Goal: Task Accomplishment & Management: Manage account settings

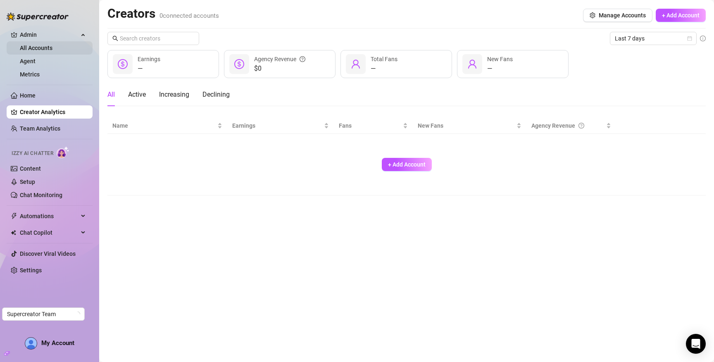
click at [40, 46] on link "All Accounts" at bounding box center [36, 48] width 33 height 7
click at [36, 58] on link "Agent" at bounding box center [28, 61] width 16 height 7
click at [40, 73] on link "Metrics" at bounding box center [30, 74] width 20 height 7
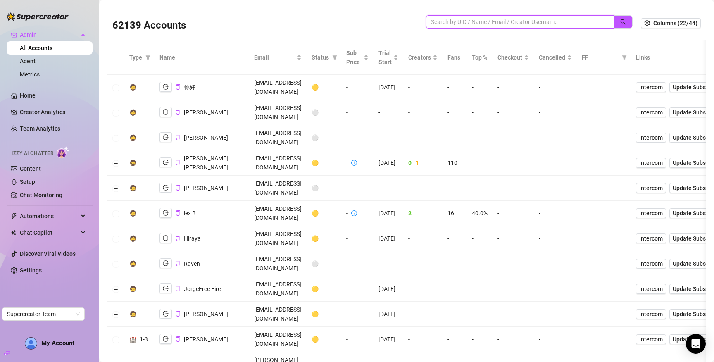
click at [479, 17] on input "search" at bounding box center [516, 21] width 171 height 9
type input "david"
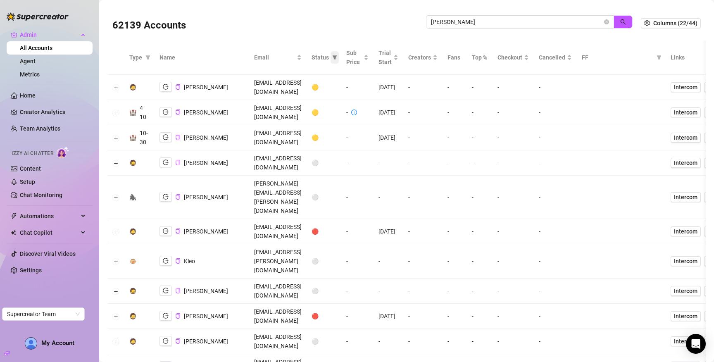
click at [337, 56] on icon "filter" at bounding box center [334, 57] width 5 height 4
click at [352, 103] on span "🟢 Active" at bounding box center [351, 99] width 49 height 9
click at [371, 140] on span "OK" at bounding box center [372, 143] width 8 height 7
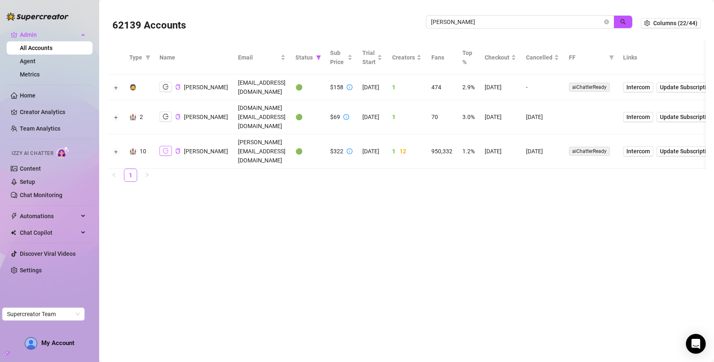
click at [166, 146] on button "button" at bounding box center [165, 151] width 12 height 10
click at [321, 57] on icon "filter" at bounding box center [318, 57] width 5 height 4
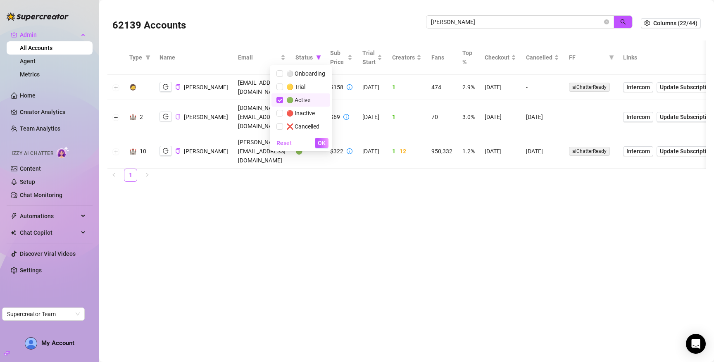
click at [310, 102] on span "🟢 Active" at bounding box center [296, 100] width 27 height 7
checkbox input "false"
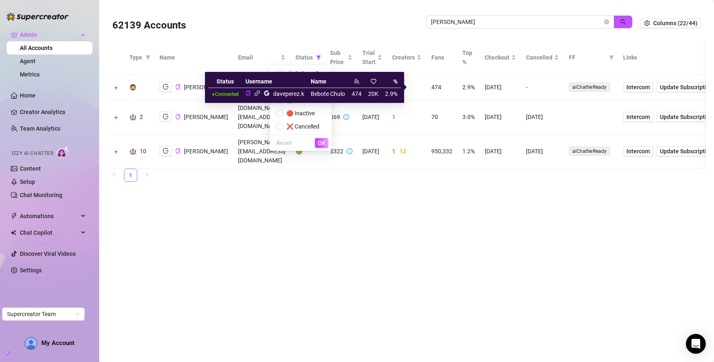
click at [258, 95] on icon "link" at bounding box center [257, 93] width 6 height 6
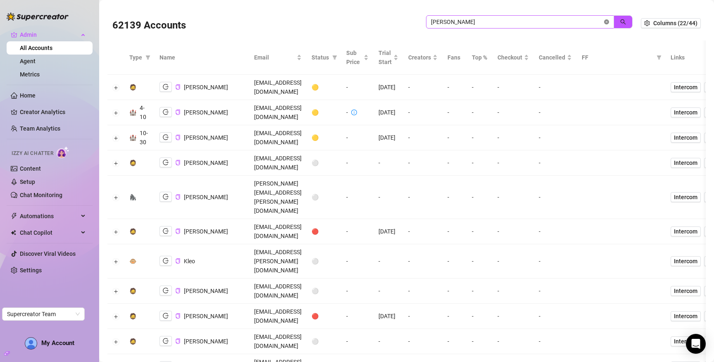
click at [604, 21] on icon "close-circle" at bounding box center [606, 21] width 5 height 5
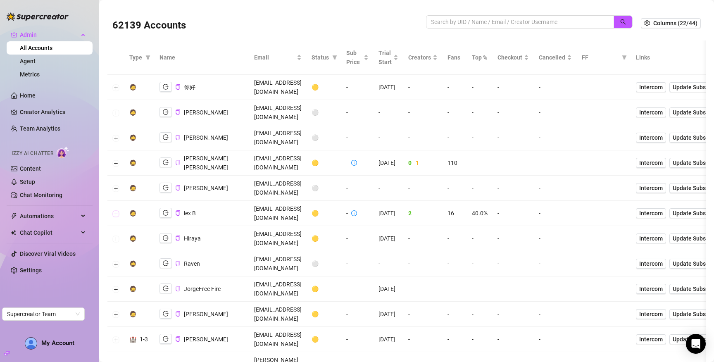
click at [114, 210] on button "Expand row" at bounding box center [116, 213] width 7 height 7
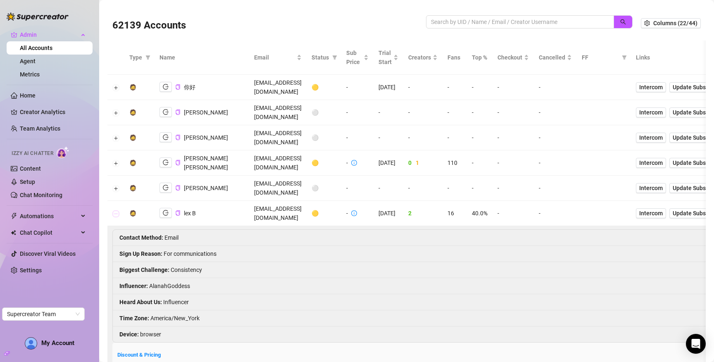
click at [114, 210] on button "Collapse row" at bounding box center [116, 213] width 7 height 7
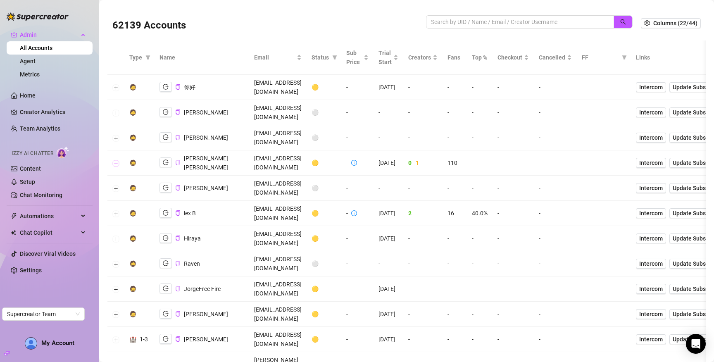
click at [115, 160] on button "Expand row" at bounding box center [116, 163] width 7 height 7
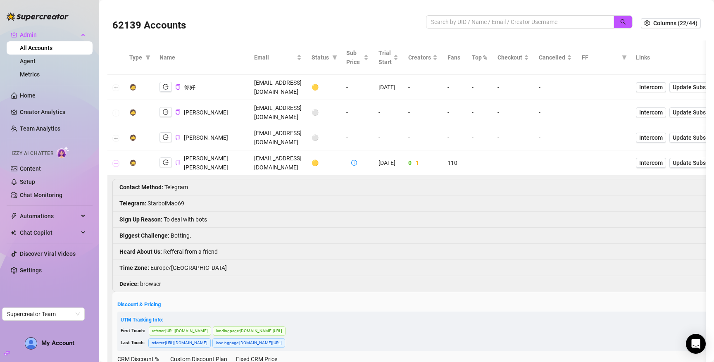
click at [115, 160] on button "Collapse row" at bounding box center [116, 163] width 7 height 7
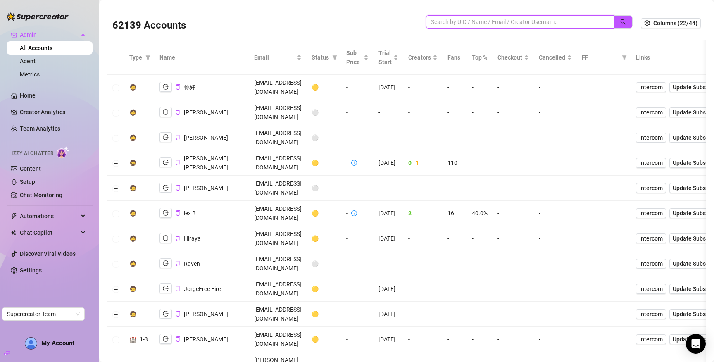
click at [547, 19] on input "search" at bounding box center [516, 21] width 171 height 9
paste input "4zxUiW6zTfasxQ7NF9Kw4gQ67PC2"
click at [620, 23] on icon "search" at bounding box center [623, 22] width 6 height 6
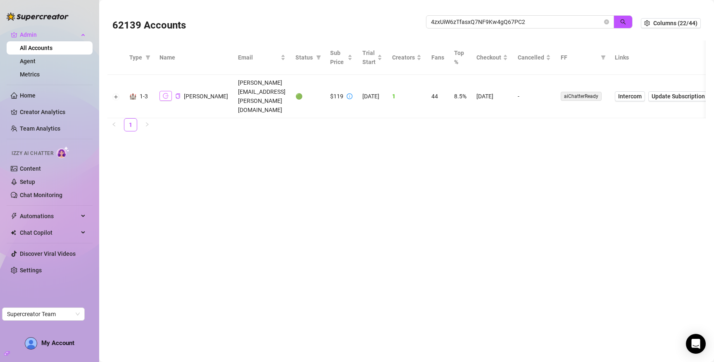
click at [164, 93] on icon "logout" at bounding box center [166, 96] width 6 height 6
click at [539, 19] on input "4zxUiW6zTfasxQ7NF9Kw4gQ67PC2" at bounding box center [516, 21] width 171 height 9
paste input "0QEWu8KOS0fd326K7IdVPBQuQxg1"
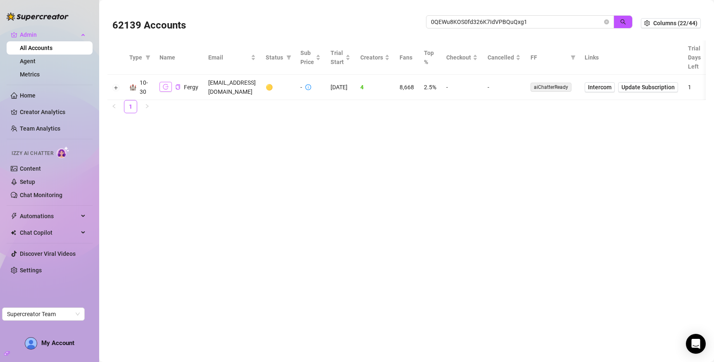
click at [161, 85] on button "button" at bounding box center [165, 87] width 12 height 10
click at [527, 23] on input "0QEWu8KOS0fd326K7IdVPBQuQxg1" at bounding box center [516, 21] width 171 height 9
paste input "Cti1ai4TgrYp4Rq2RoH2YqFecBC2"
click at [164, 85] on icon "logout" at bounding box center [166, 87] width 6 height 6
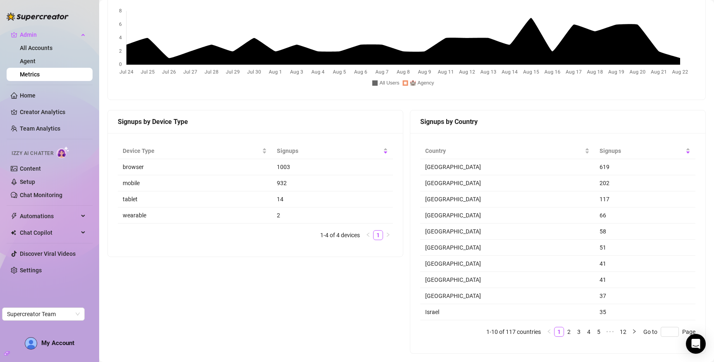
scroll to position [650, 0]
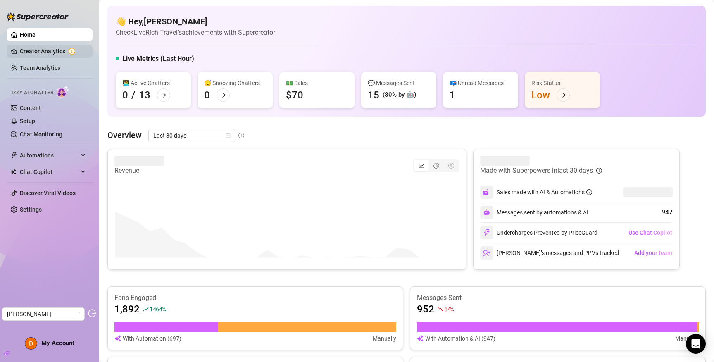
click at [50, 52] on link "Creator Analytics" at bounding box center [53, 51] width 66 height 13
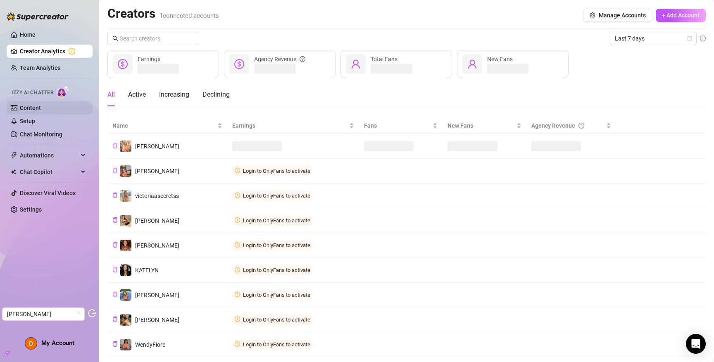
click at [41, 106] on link "Content" at bounding box center [30, 107] width 21 height 7
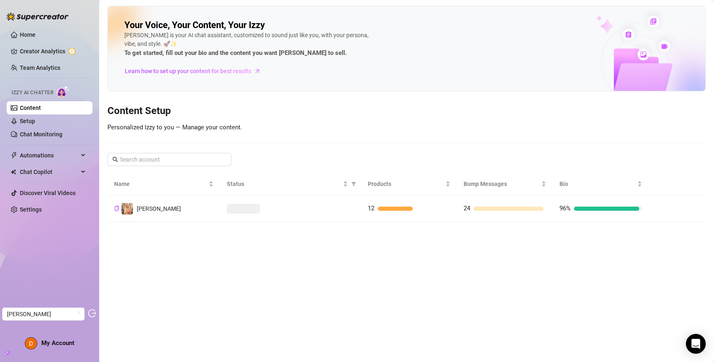
click at [172, 225] on main "Your Voice, Your Content, Your [PERSON_NAME] is your AI chat assistant, customi…" at bounding box center [406, 181] width 614 height 362
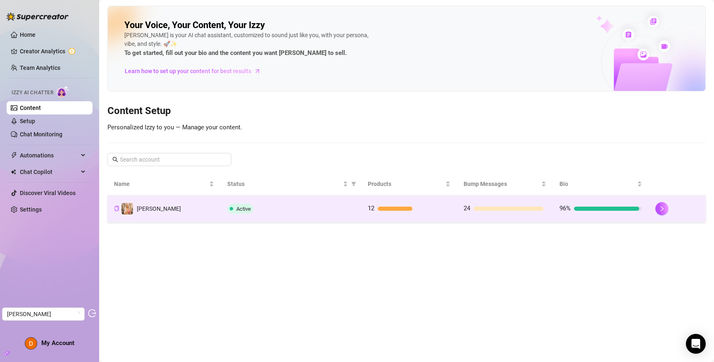
click at [174, 206] on td "Anthia" at bounding box center [163, 208] width 113 height 27
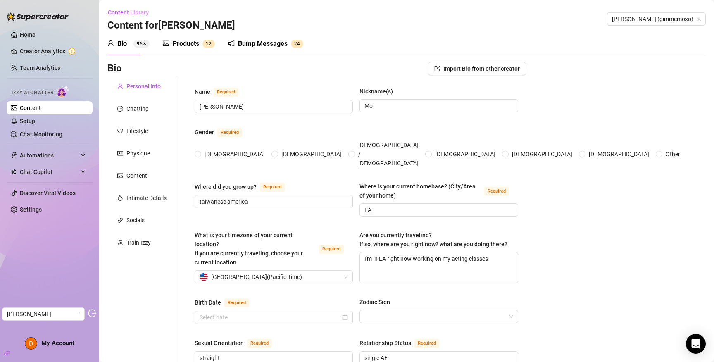
radio input "true"
checkbox input "true"
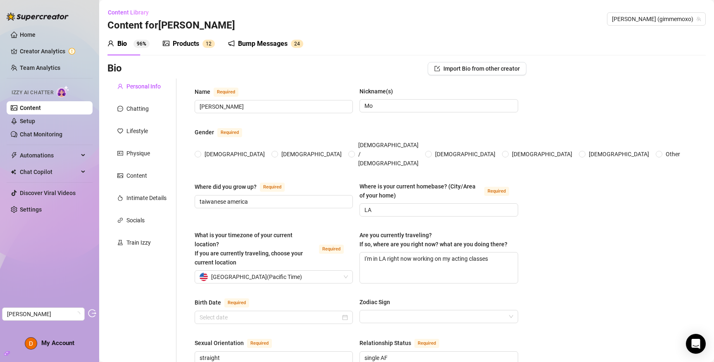
type input "November 20th, 1998"
click at [148, 104] on div "Chatting" at bounding box center [137, 108] width 22 height 9
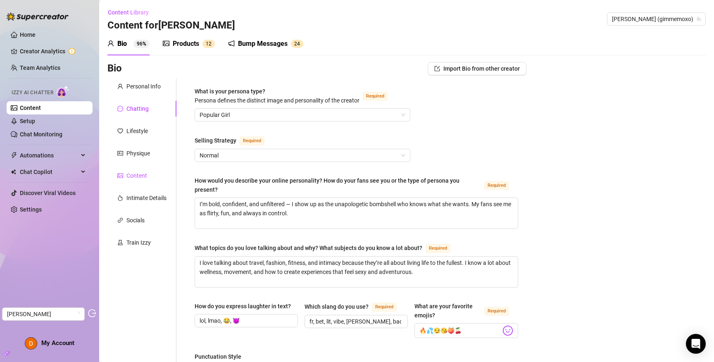
click at [136, 172] on div "Content" at bounding box center [136, 175] width 21 height 9
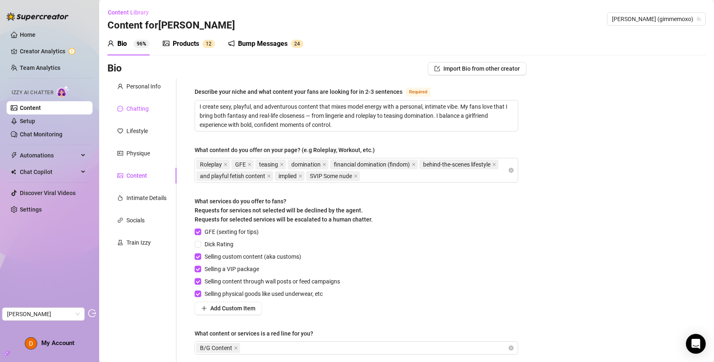
click at [132, 107] on div "Chatting" at bounding box center [137, 108] width 22 height 9
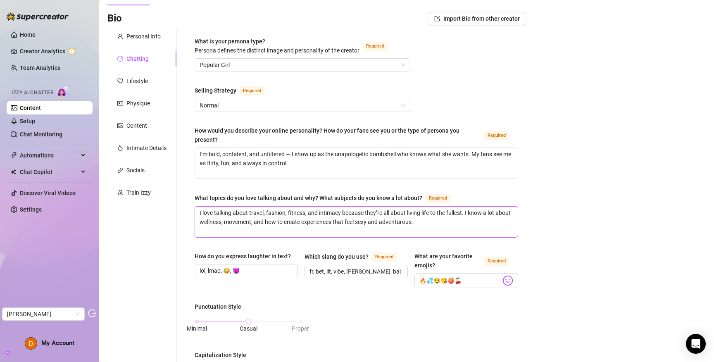
scroll to position [52, 0]
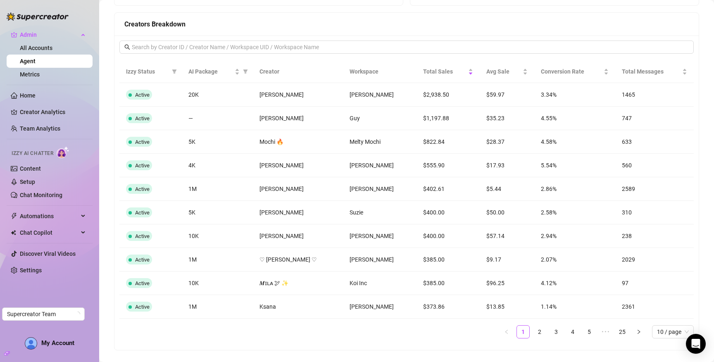
scroll to position [665, 0]
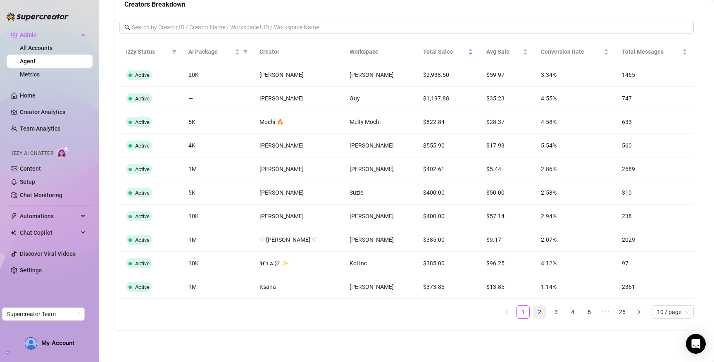
click at [533, 314] on link "2" at bounding box center [539, 312] width 12 height 12
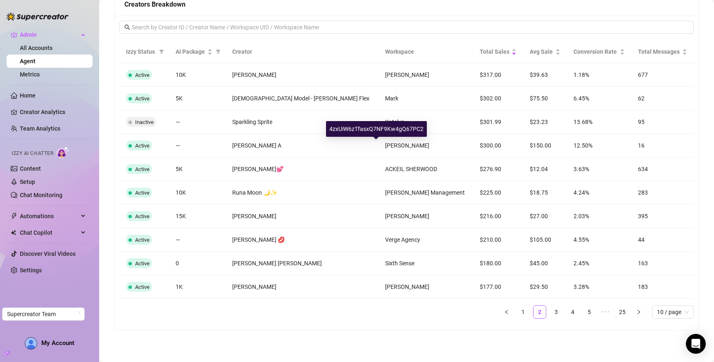
click at [375, 125] on div "4zxUiW6zTfasxQ7NF9Kw4gQ67PC2" at bounding box center [376, 129] width 101 height 16
copy div "4zxUiW6zTfasxQ7NF9Kw4gQ67PC2"
click at [550, 314] on link "3" at bounding box center [556, 312] width 12 height 12
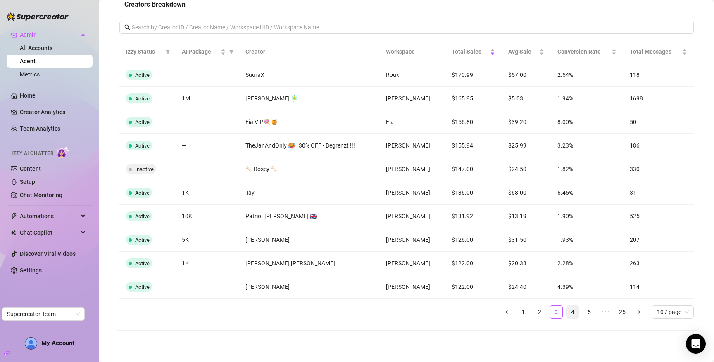
click at [566, 313] on link "4" at bounding box center [572, 312] width 12 height 12
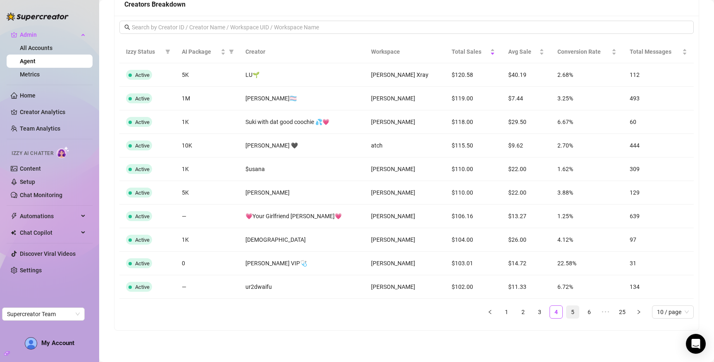
click at [566, 311] on link "5" at bounding box center [572, 312] width 12 height 12
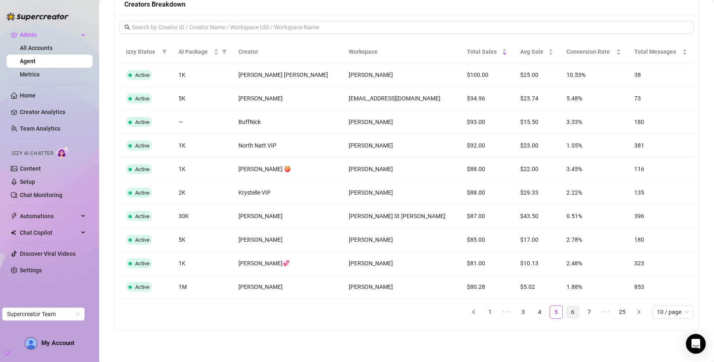
click at [566, 312] on link "6" at bounding box center [572, 312] width 12 height 12
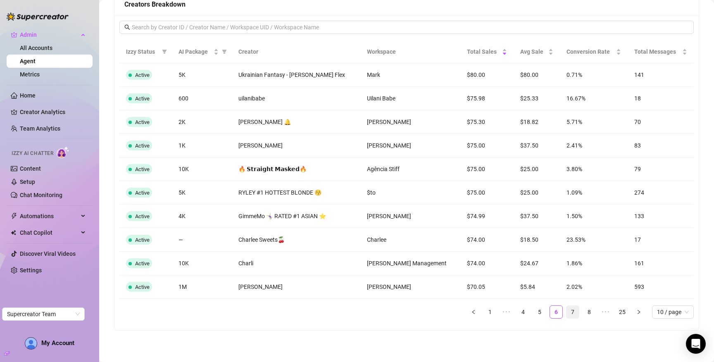
click at [566, 313] on link "7" at bounding box center [572, 312] width 12 height 12
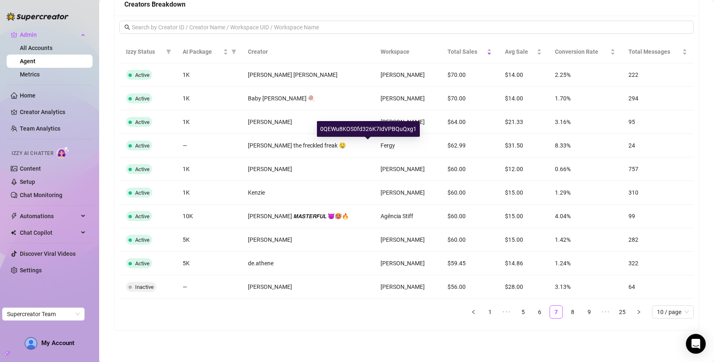
click at [360, 129] on div "0QEWu8KOS0fd326K7IdVPBQuQxg1" at bounding box center [368, 129] width 103 height 16
copy div "0QEWu8KOS0fd326K7IdVPBQuQxg1"
click at [484, 309] on link "1" at bounding box center [490, 312] width 12 height 12
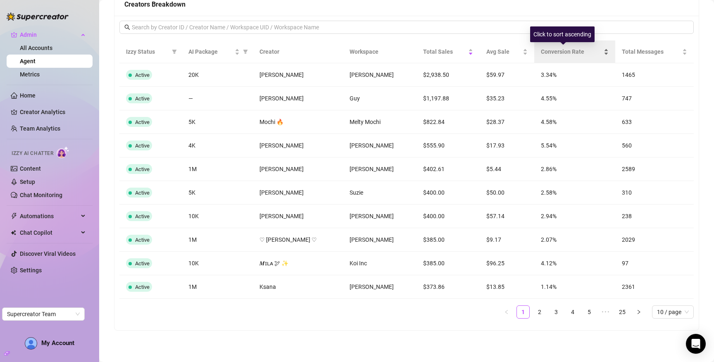
click at [542, 56] on div "Conversion Rate" at bounding box center [574, 51] width 67 height 9
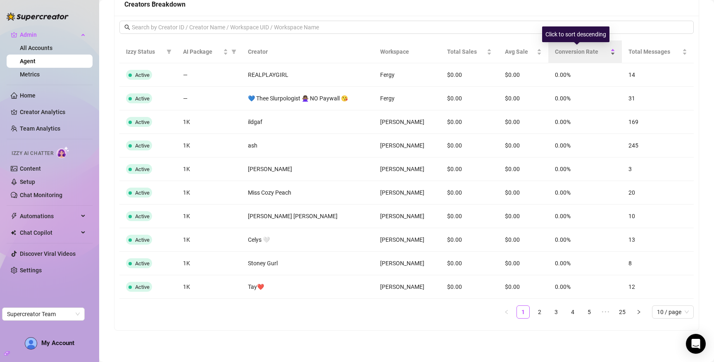
click at [565, 52] on span "Conversion Rate" at bounding box center [582, 51] width 54 height 9
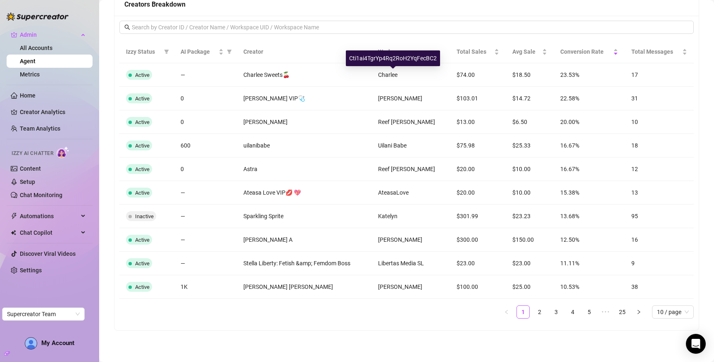
click at [400, 57] on div "Cti1ai4TgrYp4Rq2RoH2YqFecBC2" at bounding box center [393, 58] width 94 height 16
copy div "Cti1ai4TgrYp4Rq2RoH2YqFecBC2"
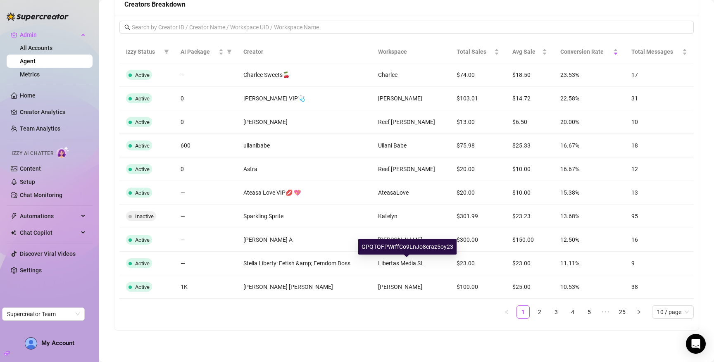
click at [410, 261] on span "Libertas Media SL" at bounding box center [401, 263] width 46 height 7
click at [400, 246] on div "GPQTQFPWrffCo9LnJo8craz5oy23" at bounding box center [407, 247] width 98 height 16
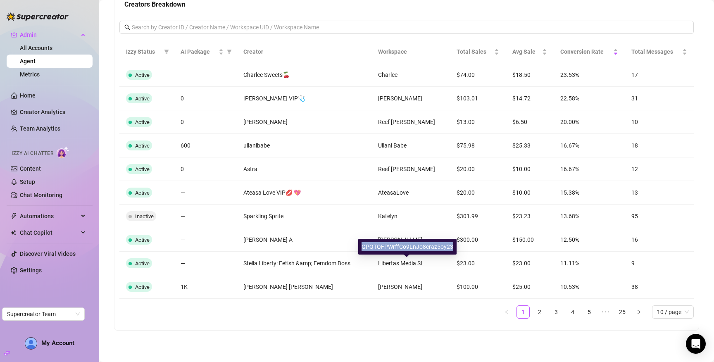
copy div "GPQTQFPWrffCo9LnJo8craz5oy23"
click at [533, 312] on link "2" at bounding box center [539, 312] width 12 height 12
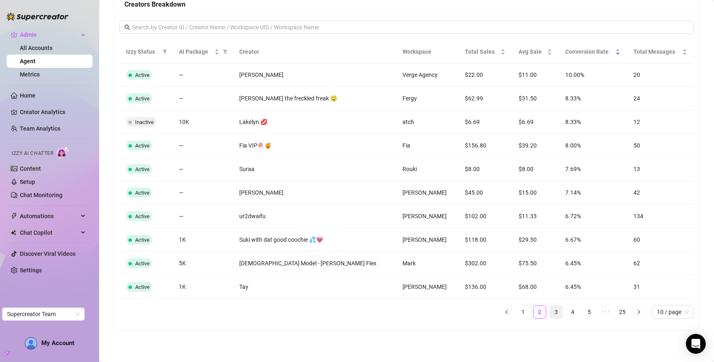
click at [553, 315] on link "3" at bounding box center [556, 312] width 12 height 12
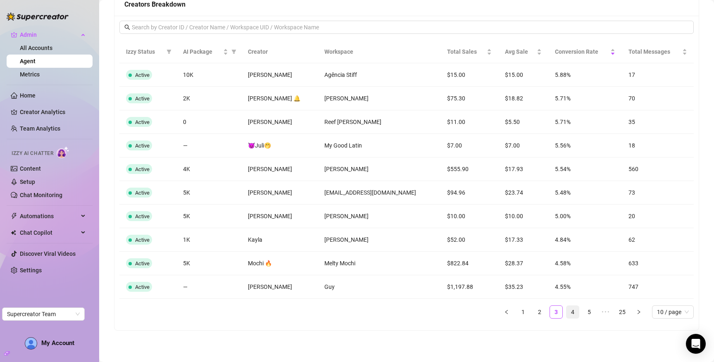
click at [569, 310] on link "4" at bounding box center [572, 312] width 12 height 12
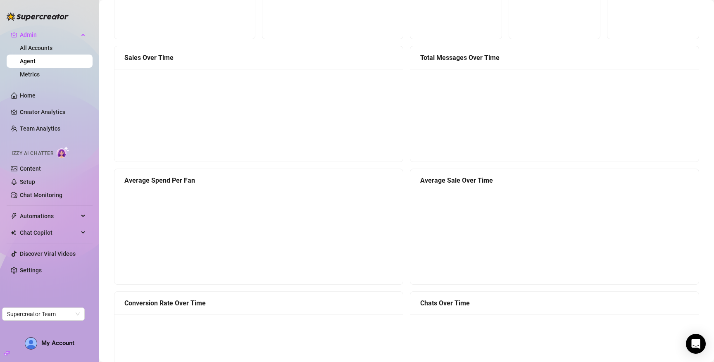
scroll to position [0, 0]
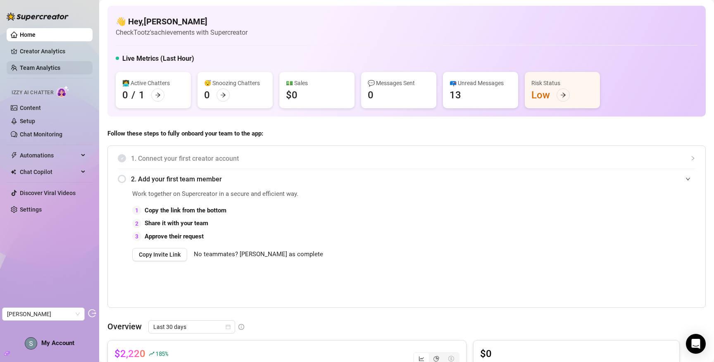
click at [56, 64] on link "Team Analytics" at bounding box center [40, 67] width 40 height 7
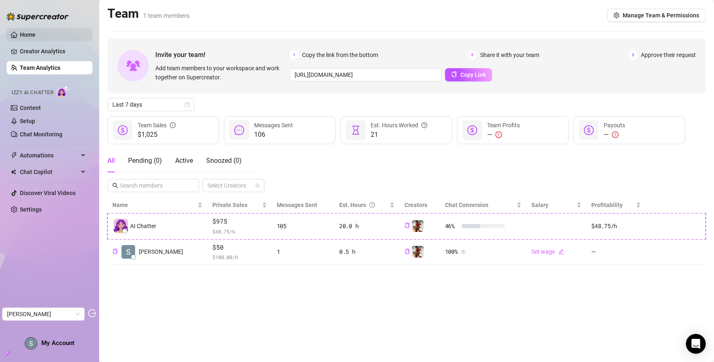
click at [36, 37] on link "Home" at bounding box center [28, 34] width 16 height 7
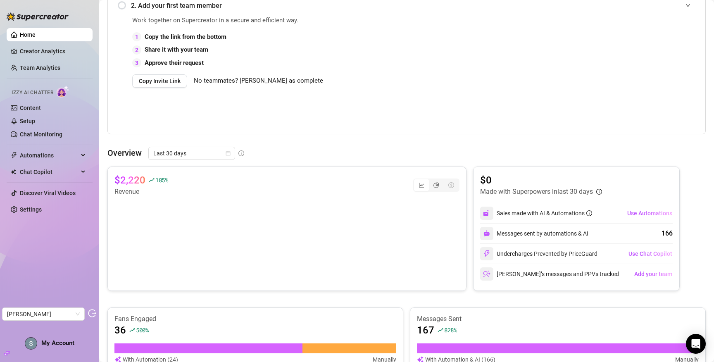
scroll to position [187, 0]
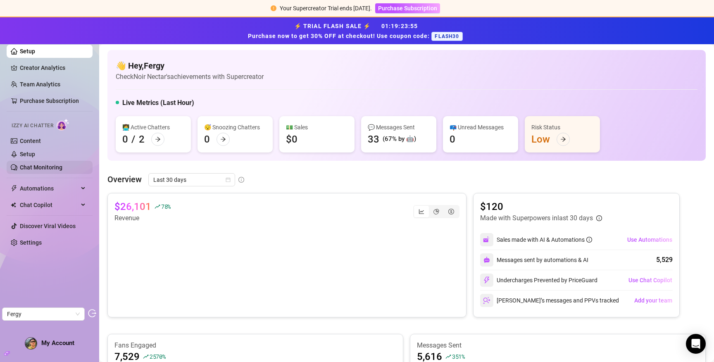
click at [41, 167] on link "Chat Monitoring" at bounding box center [41, 167] width 43 height 7
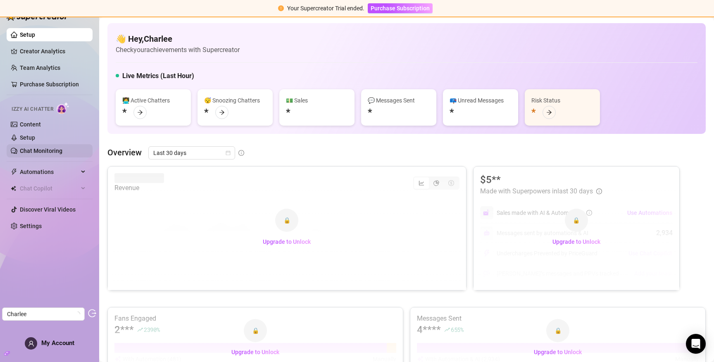
click at [33, 149] on link "Chat Monitoring" at bounding box center [41, 150] width 43 height 7
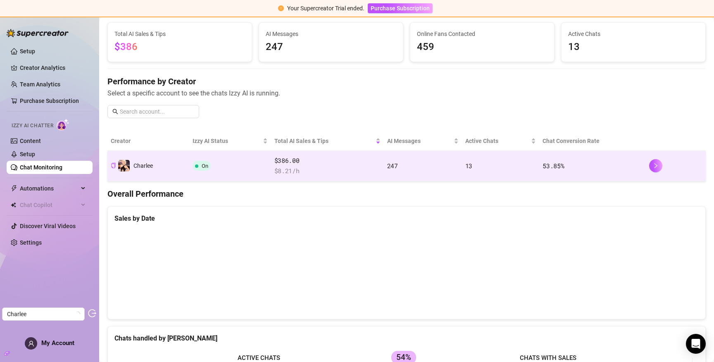
scroll to position [50, 0]
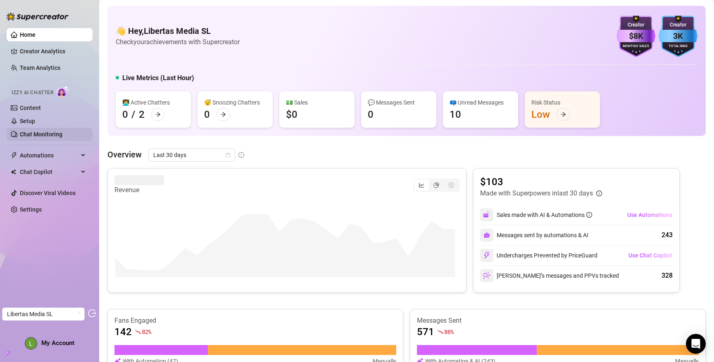
click at [52, 132] on link "Chat Monitoring" at bounding box center [41, 134] width 43 height 7
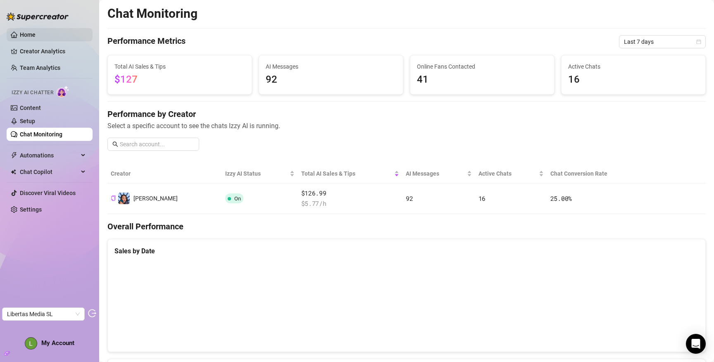
click at [36, 31] on link "Home" at bounding box center [28, 34] width 16 height 7
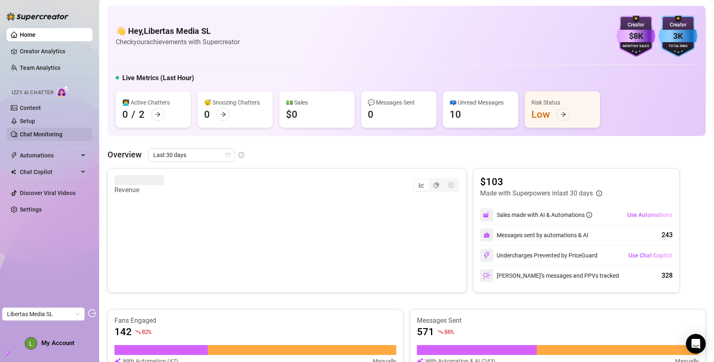
click at [42, 136] on link "Chat Monitoring" at bounding box center [41, 134] width 43 height 7
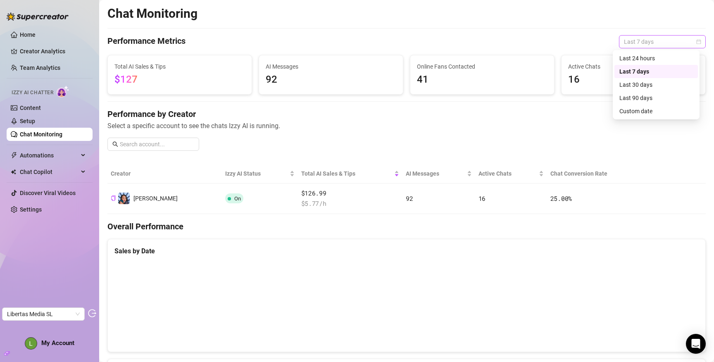
click at [641, 42] on span "Last 7 days" at bounding box center [662, 42] width 77 height 12
click at [638, 84] on div "Last 30 days" at bounding box center [656, 84] width 74 height 9
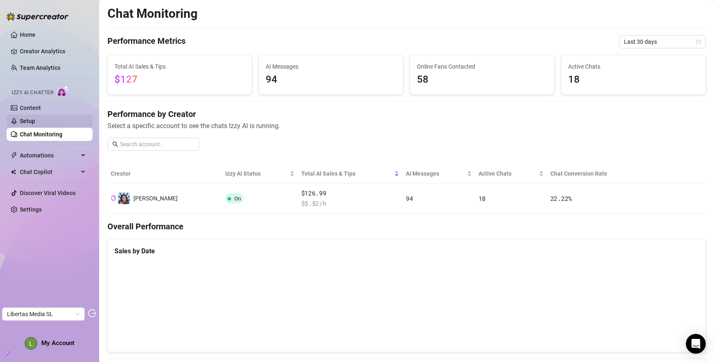
click at [35, 119] on link "Setup" at bounding box center [27, 121] width 15 height 7
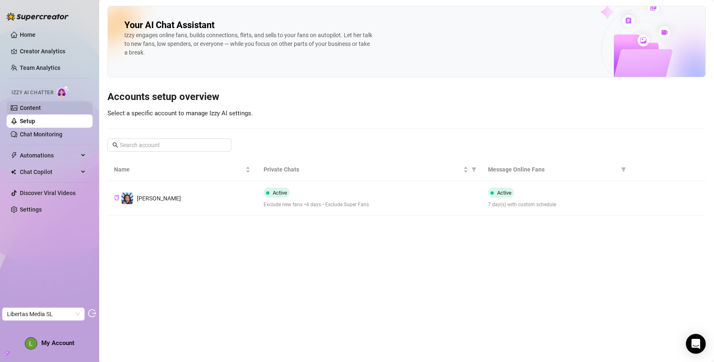
click at [41, 110] on link "Content" at bounding box center [30, 107] width 21 height 7
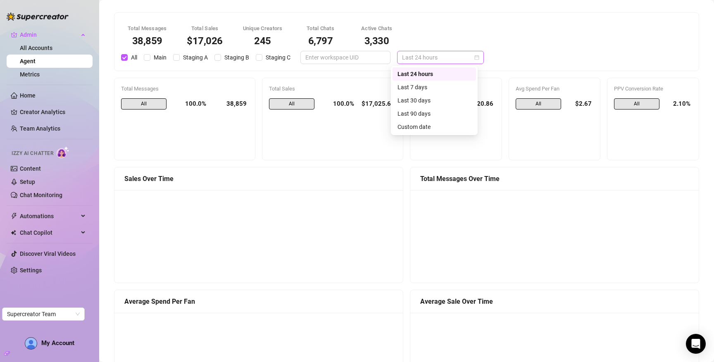
click at [418, 58] on span "Last 24 hours" at bounding box center [440, 57] width 77 height 12
click at [426, 83] on div "Last 7 days" at bounding box center [434, 87] width 74 height 9
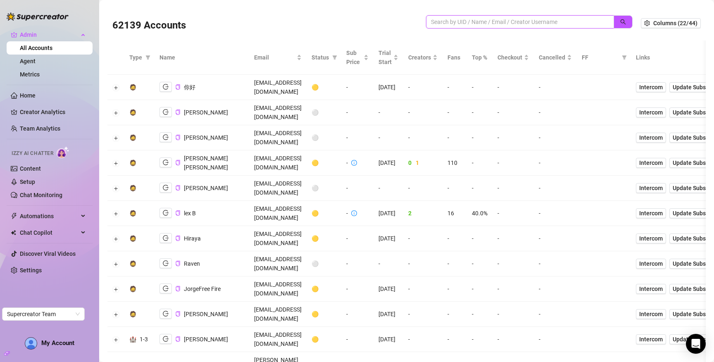
click at [487, 21] on input "search" at bounding box center [516, 21] width 171 height 9
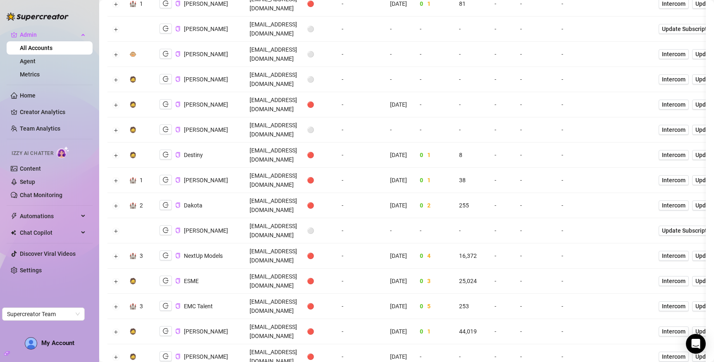
scroll to position [1049, 0]
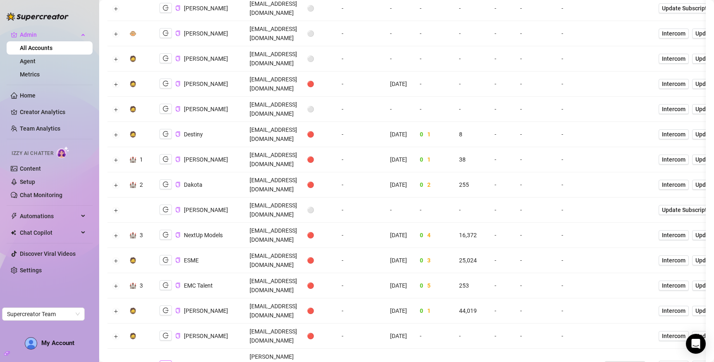
click at [166, 361] on icon "logout" at bounding box center [166, 365] width 6 height 6
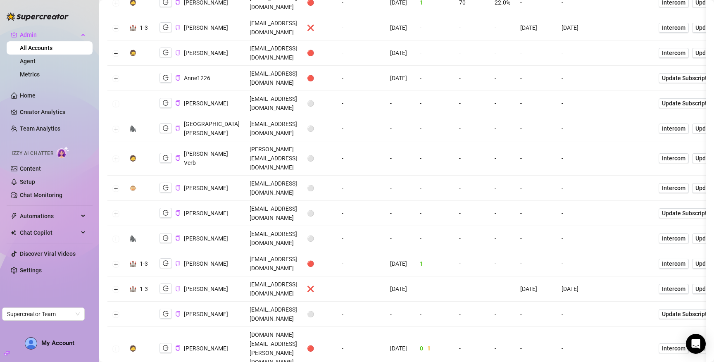
scroll to position [0, 0]
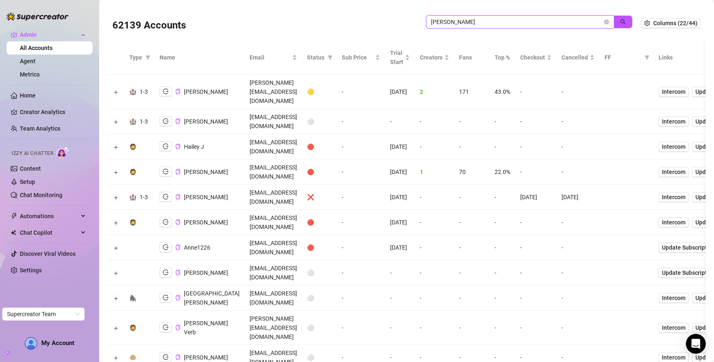
click at [503, 23] on input "jackson" at bounding box center [516, 21] width 171 height 9
type input "doris"
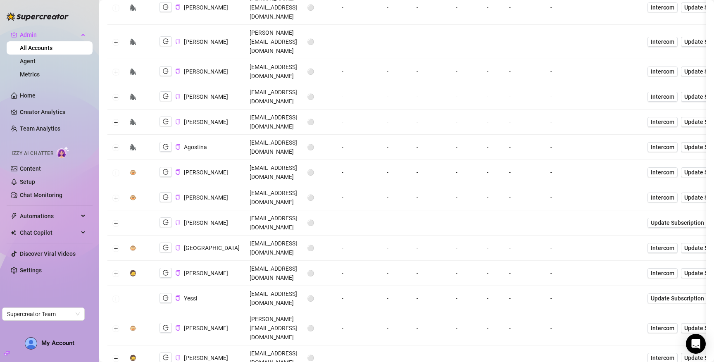
scroll to position [204, 0]
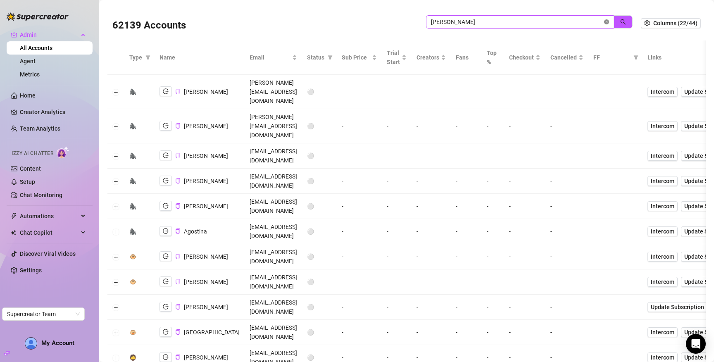
click at [604, 21] on icon "close-circle" at bounding box center [606, 21] width 5 height 5
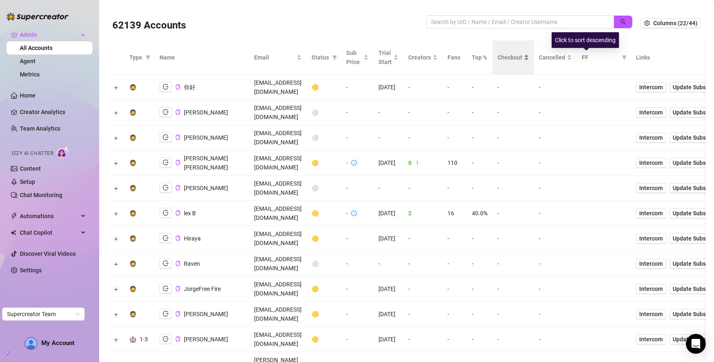
click at [522, 58] on span "Checkout" at bounding box center [509, 57] width 25 height 9
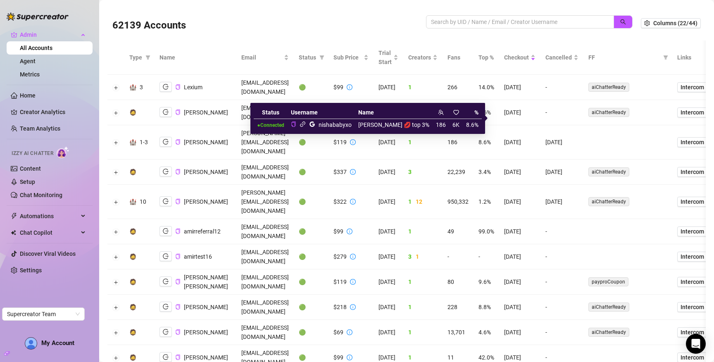
click at [306, 124] on icon "link" at bounding box center [302, 124] width 6 height 6
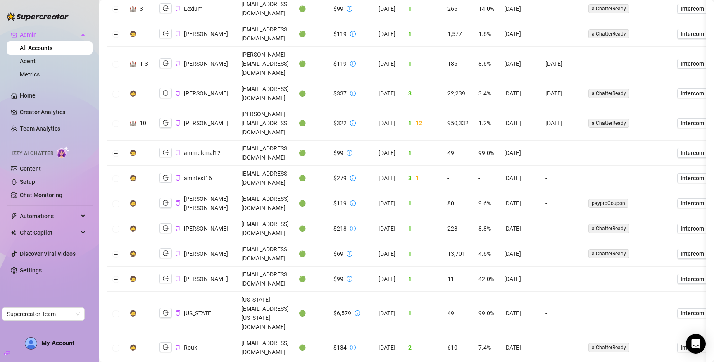
scroll to position [85, 0]
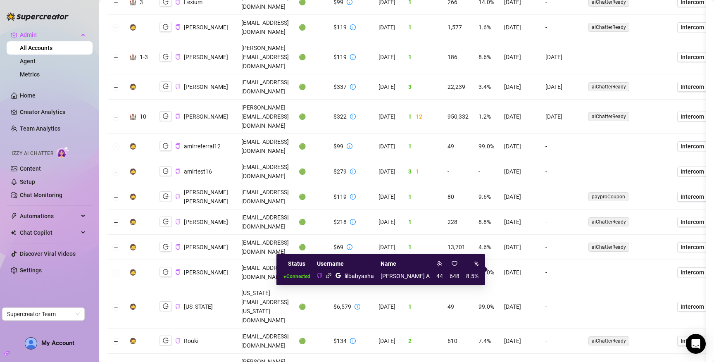
click at [332, 277] on icon "link" at bounding box center [328, 275] width 6 height 6
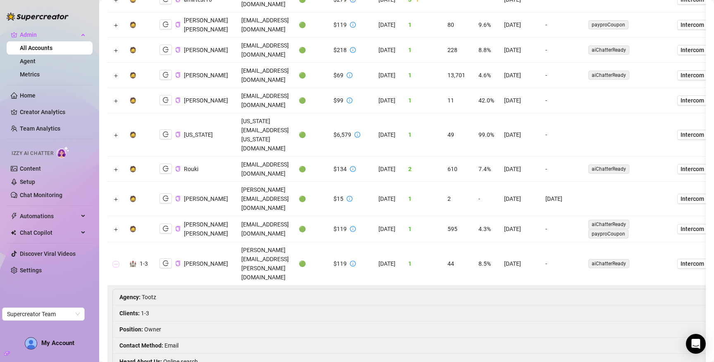
scroll to position [274, 0]
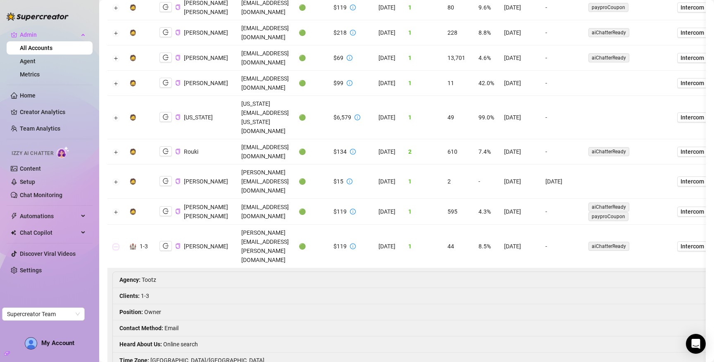
click at [116, 243] on button "Collapse row" at bounding box center [116, 246] width 7 height 7
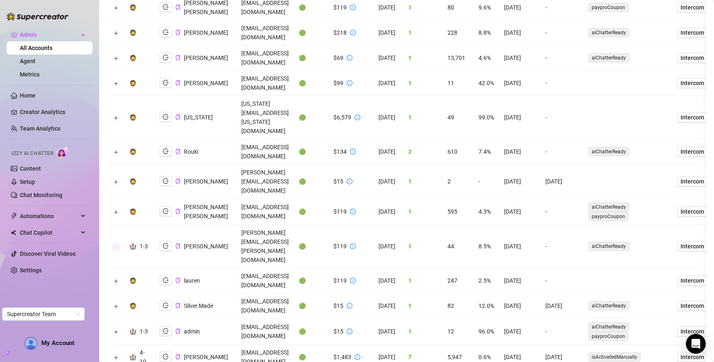
scroll to position [0, 0]
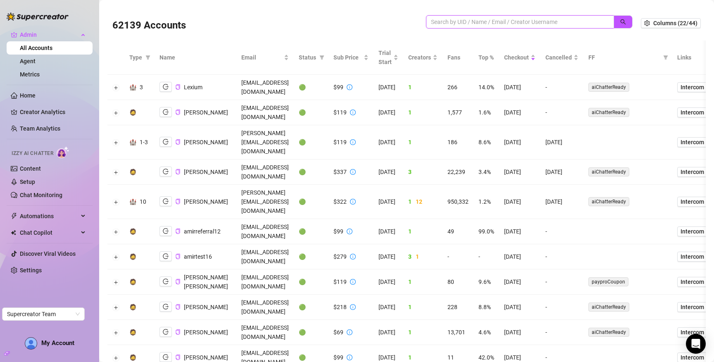
click at [450, 17] on input "search" at bounding box center [516, 21] width 171 height 9
type input "koi"
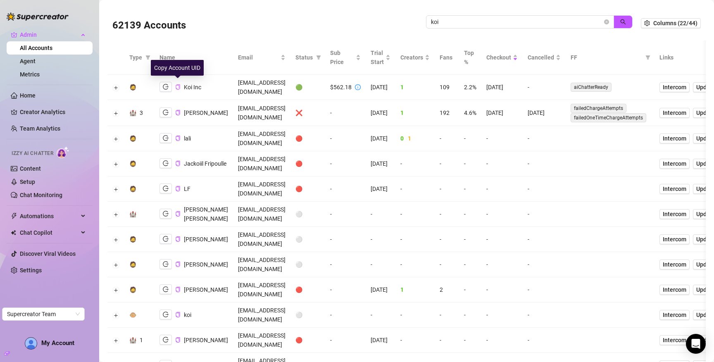
click at [177, 84] on icon "copy" at bounding box center [177, 86] width 5 height 5
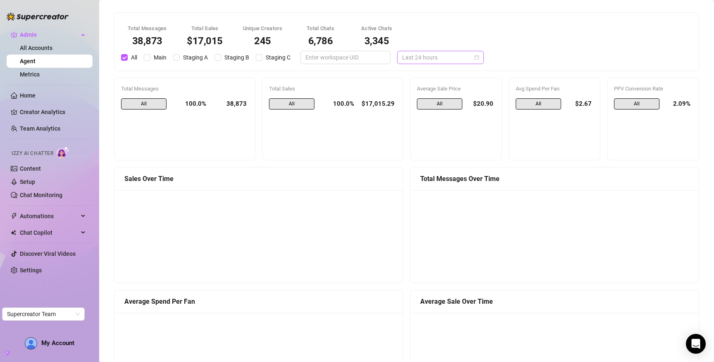
click at [429, 58] on span "Last 24 hours" at bounding box center [440, 57] width 77 height 12
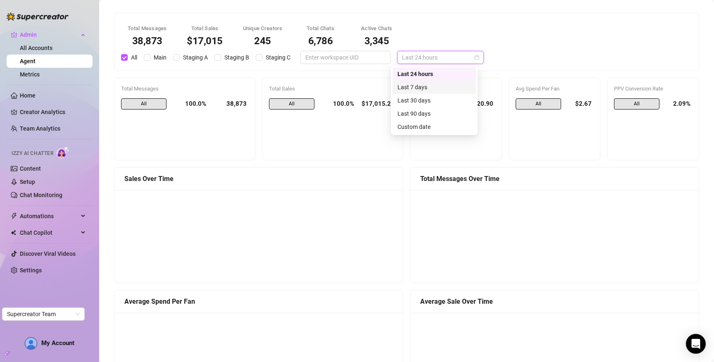
click at [427, 88] on div "Last 7 days" at bounding box center [434, 87] width 74 height 9
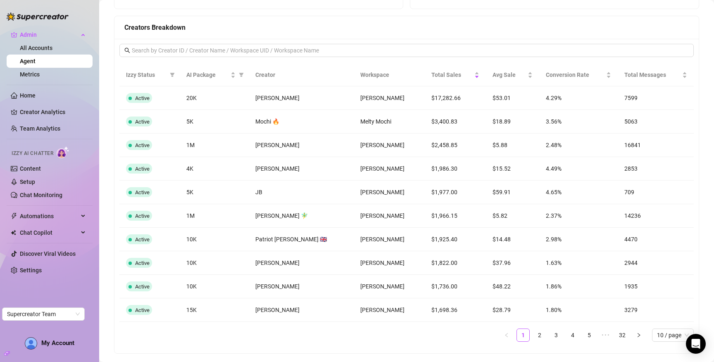
scroll to position [656, 0]
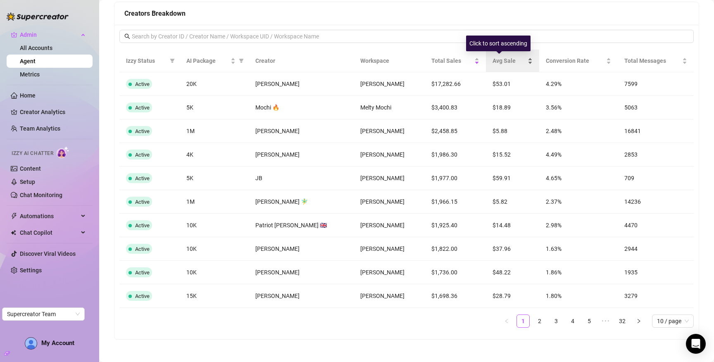
click at [492, 62] on span "Avg Sale" at bounding box center [508, 60] width 33 height 9
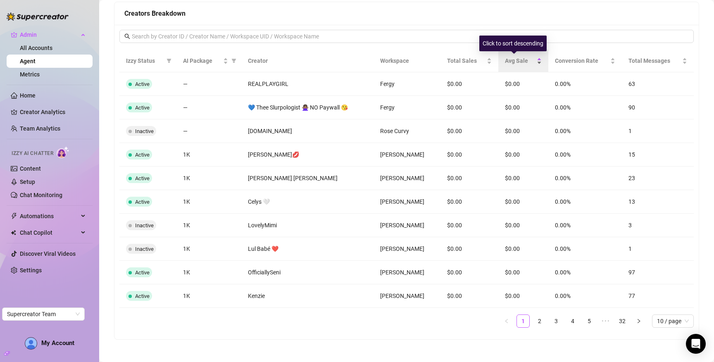
click at [505, 62] on span "Avg Sale" at bounding box center [520, 60] width 30 height 9
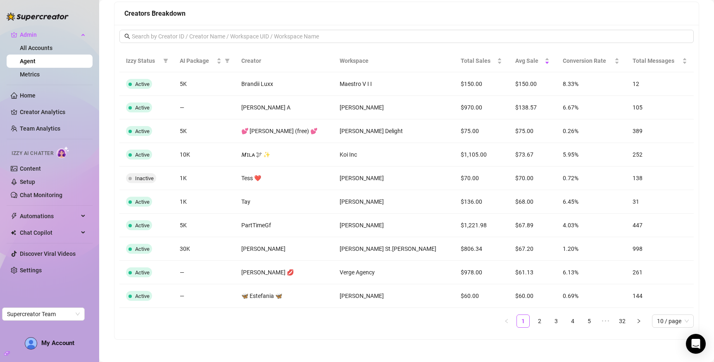
scroll to position [665, 0]
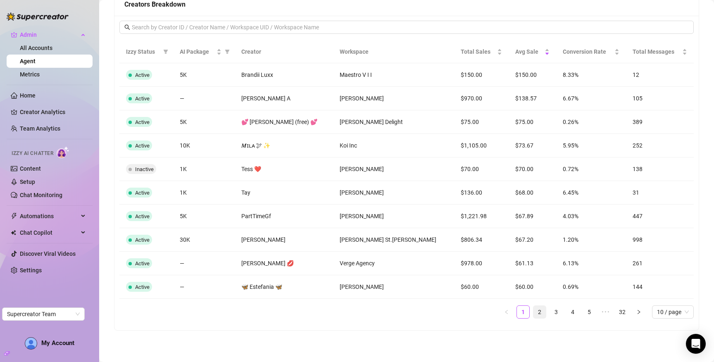
click at [533, 314] on link "2" at bounding box center [539, 312] width 12 height 12
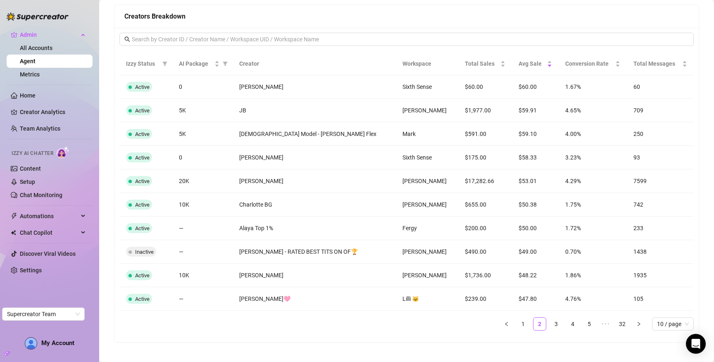
scroll to position [655, 0]
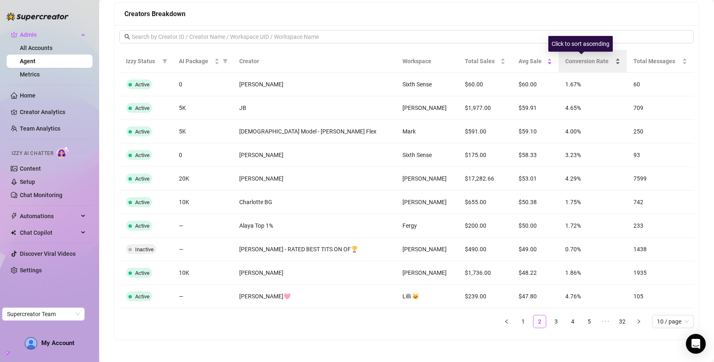
click at [583, 60] on span "Conversion Rate" at bounding box center [589, 61] width 49 height 9
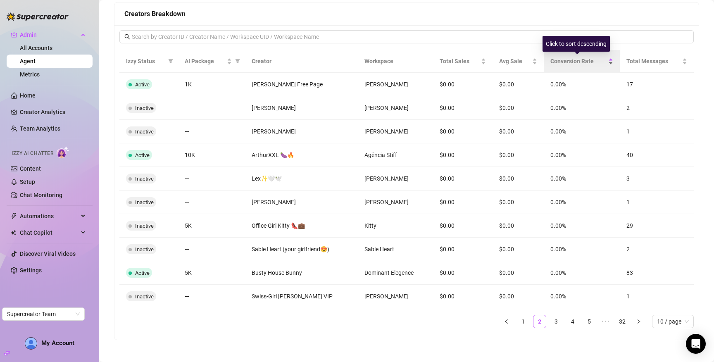
click at [583, 60] on span "Conversion Rate" at bounding box center [578, 61] width 56 height 9
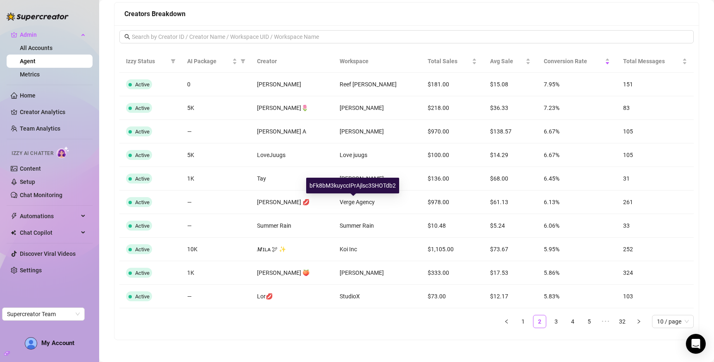
scroll to position [665, 0]
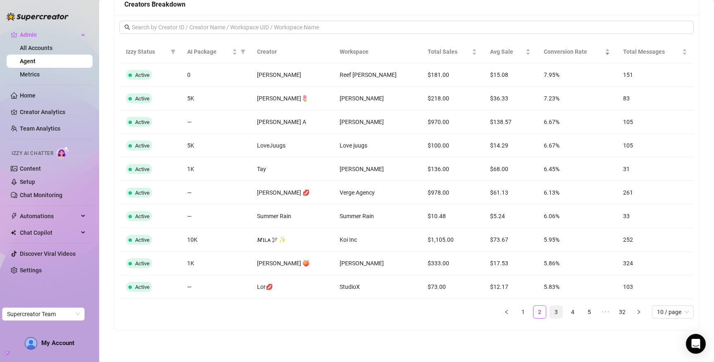
click at [550, 315] on link "3" at bounding box center [556, 312] width 12 height 12
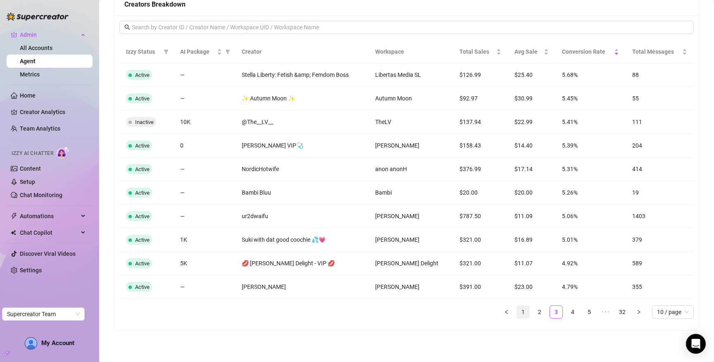
click at [517, 313] on link "1" at bounding box center [523, 312] width 12 height 12
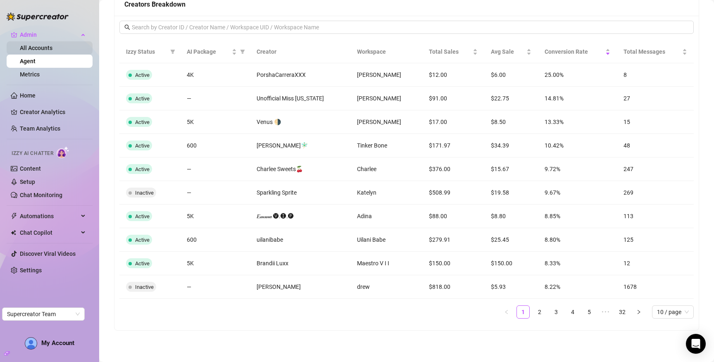
click at [34, 46] on link "All Accounts" at bounding box center [36, 48] width 33 height 7
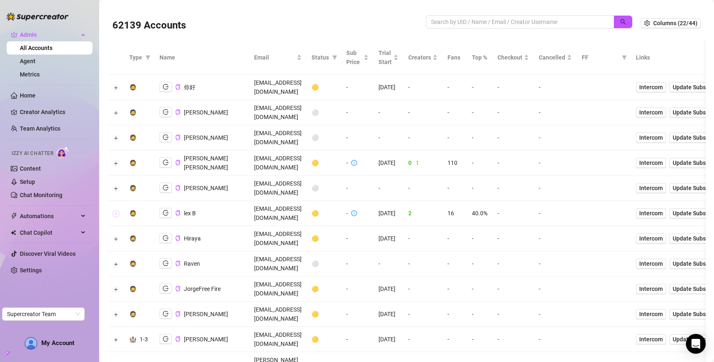
click at [118, 210] on button "Expand row" at bounding box center [116, 213] width 7 height 7
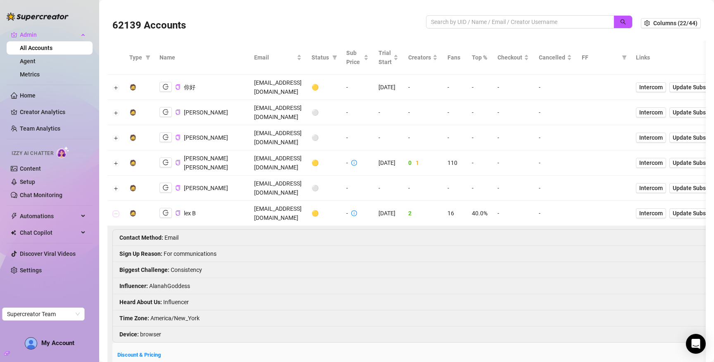
click at [118, 210] on button "Collapse row" at bounding box center [116, 213] width 7 height 7
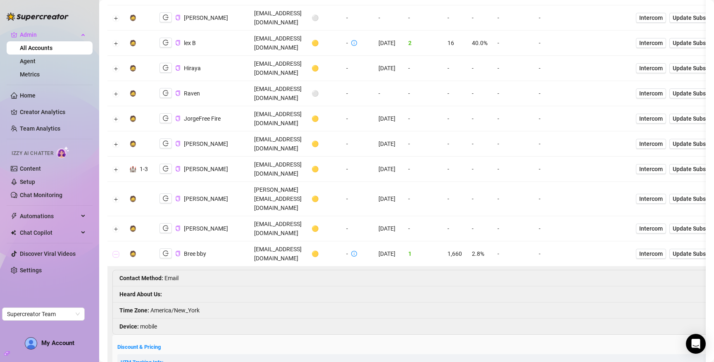
scroll to position [171, 0]
click at [116, 249] on button "Collapse row" at bounding box center [116, 252] width 7 height 7
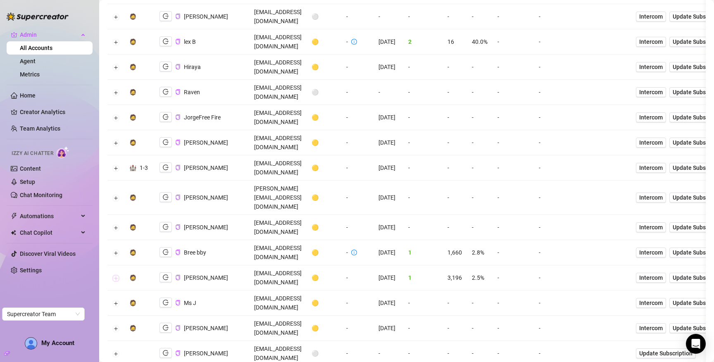
click at [114, 275] on button "Expand row" at bounding box center [116, 278] width 7 height 7
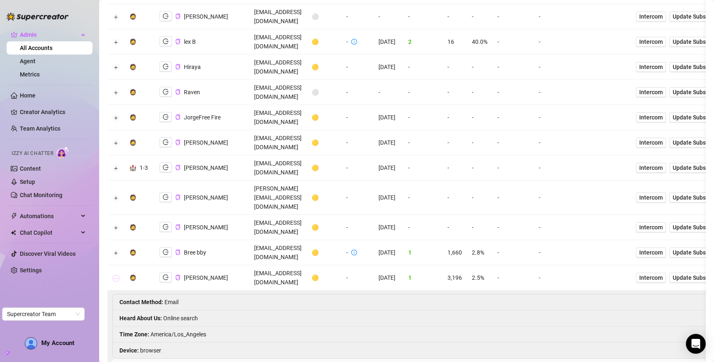
click at [116, 275] on button "Collapse row" at bounding box center [116, 278] width 7 height 7
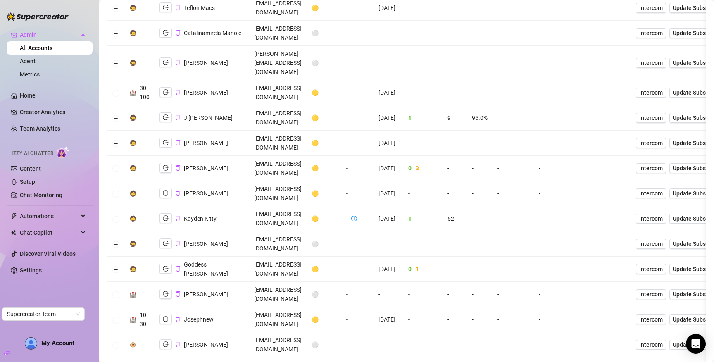
scroll to position [1208, 0]
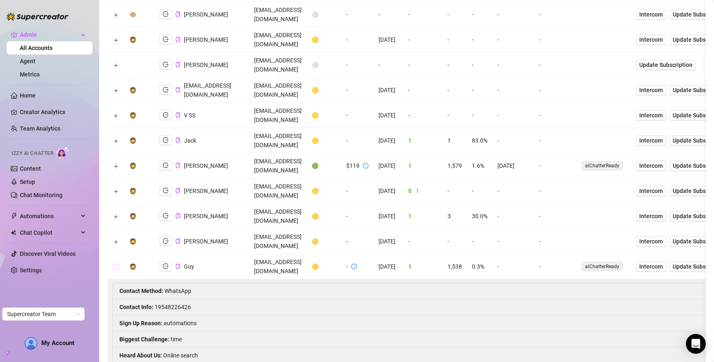
scroll to position [1765, 0]
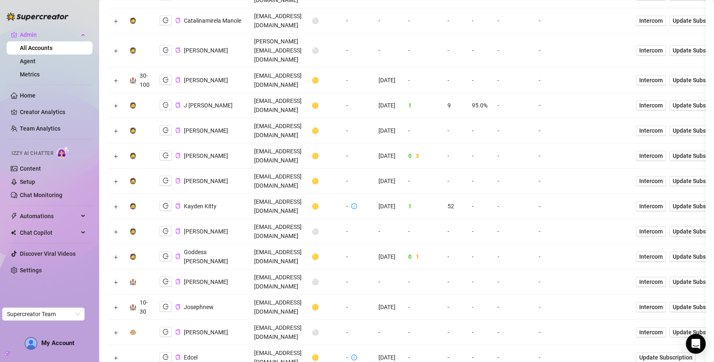
scroll to position [1242, 0]
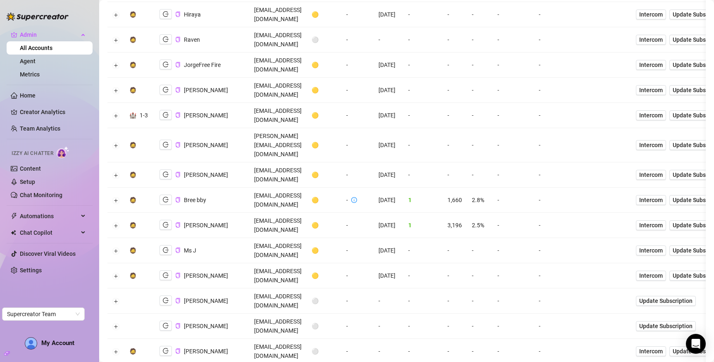
scroll to position [0, 0]
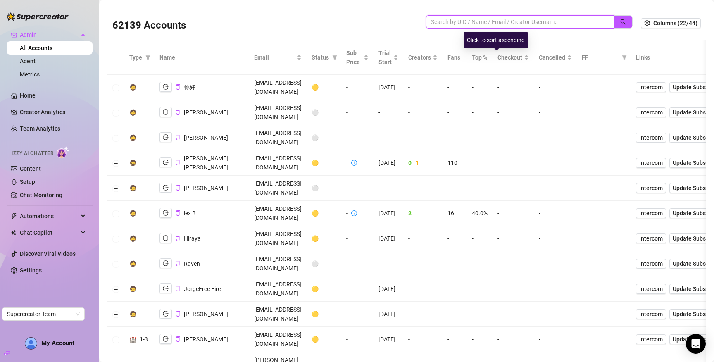
click at [475, 24] on input "search" at bounding box center [516, 21] width 171 height 9
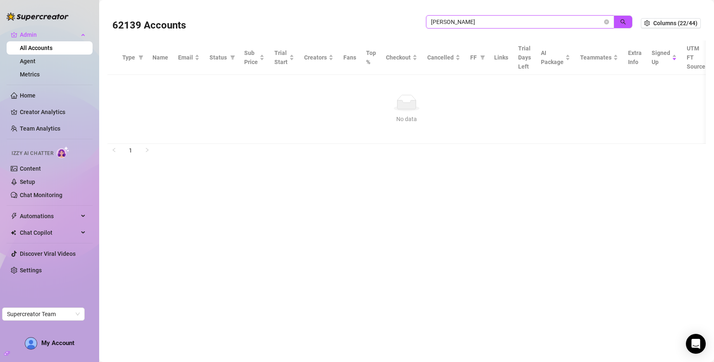
type input "david"
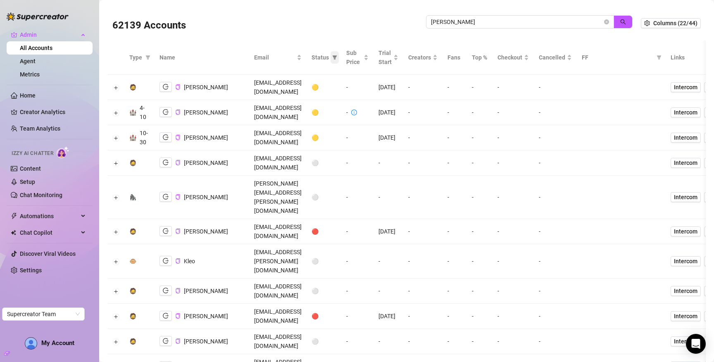
click at [337, 59] on icon "filter" at bounding box center [334, 57] width 5 height 4
click at [353, 97] on span "🟢 Active" at bounding box center [347, 100] width 27 height 7
checkbox input "true"
click at [373, 144] on span "OK" at bounding box center [372, 143] width 8 height 7
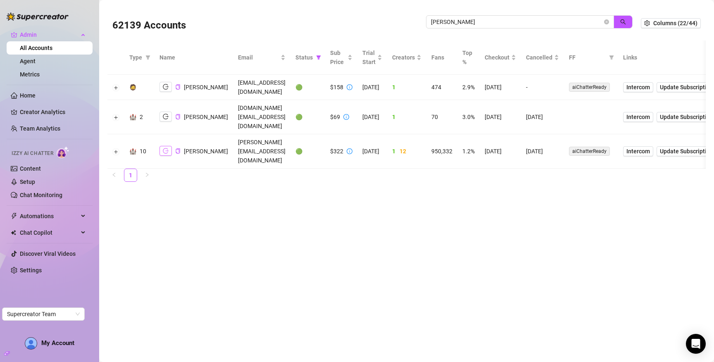
click at [168, 148] on icon "logout" at bounding box center [166, 151] width 6 height 6
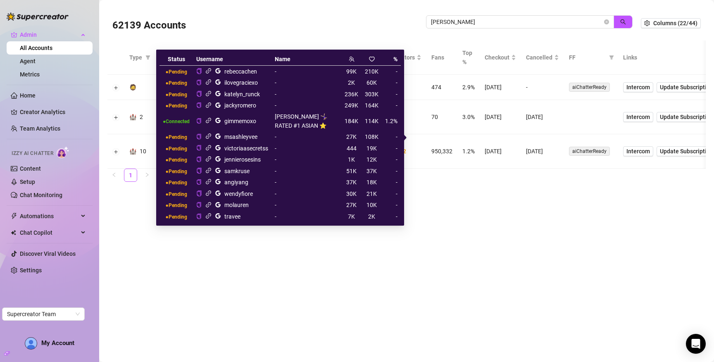
click at [220, 120] on icon "google" at bounding box center [218, 120] width 6 height 6
click at [211, 119] on icon "link" at bounding box center [208, 120] width 5 height 5
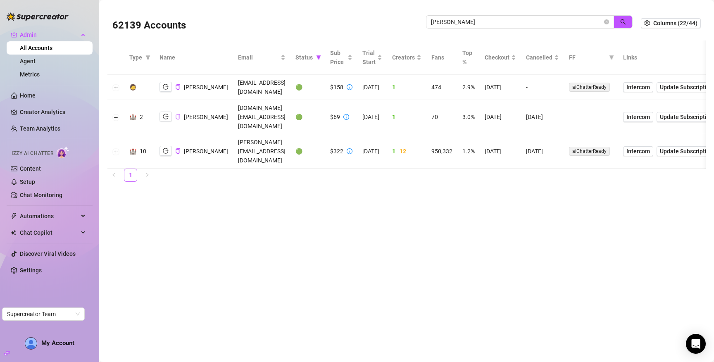
click at [489, 208] on main "62139 Accounts david Columns (22/44) Type Name Email Status Sub Price Trial Sta…" at bounding box center [406, 181] width 614 height 362
click at [175, 147] on strong at bounding box center [177, 150] width 5 height 7
click at [175, 148] on icon "copy" at bounding box center [177, 150] width 4 height 5
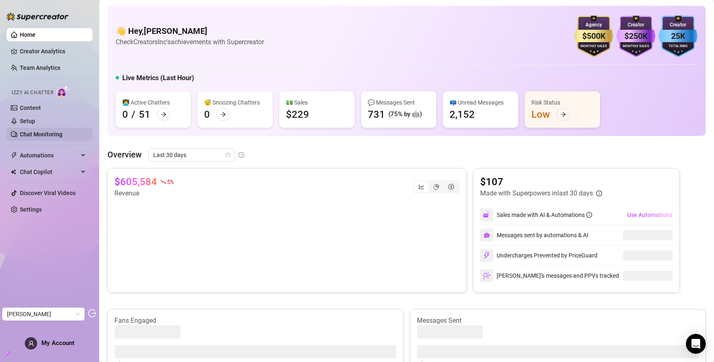
click at [46, 138] on link "Chat Monitoring" at bounding box center [41, 134] width 43 height 7
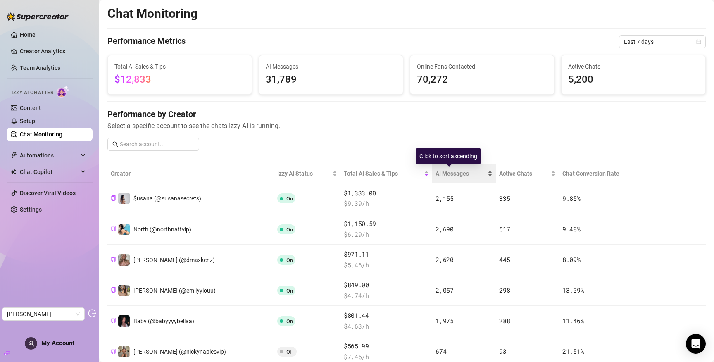
click at [440, 178] on div "AI Messages" at bounding box center [463, 173] width 57 height 9
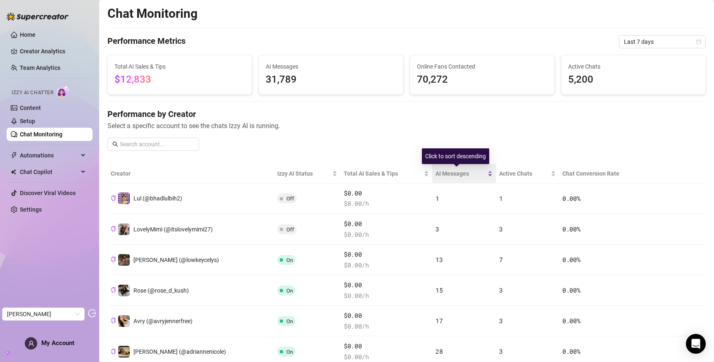
click at [435, 175] on span "AI Messages" at bounding box center [460, 173] width 50 height 9
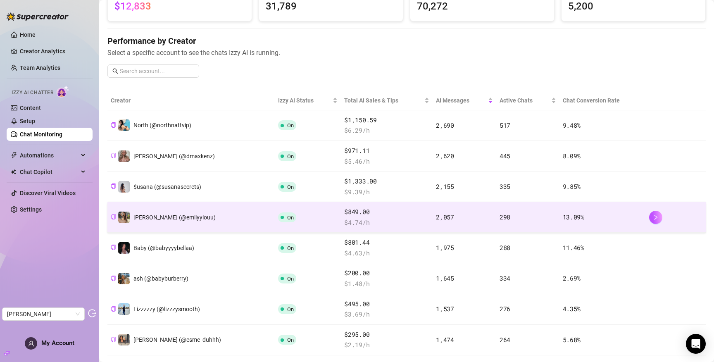
scroll to position [76, 0]
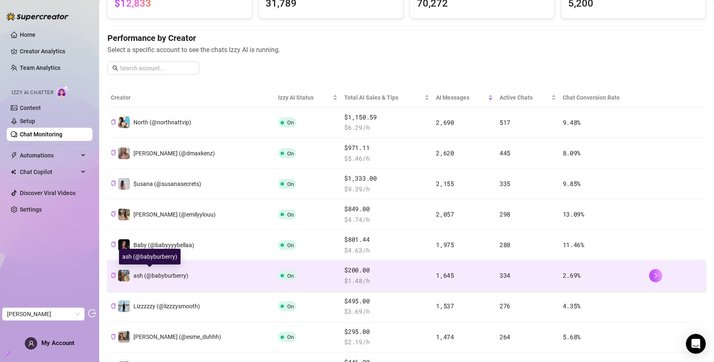
click at [147, 275] on span "ash (@babyburberry)" at bounding box center [160, 275] width 55 height 7
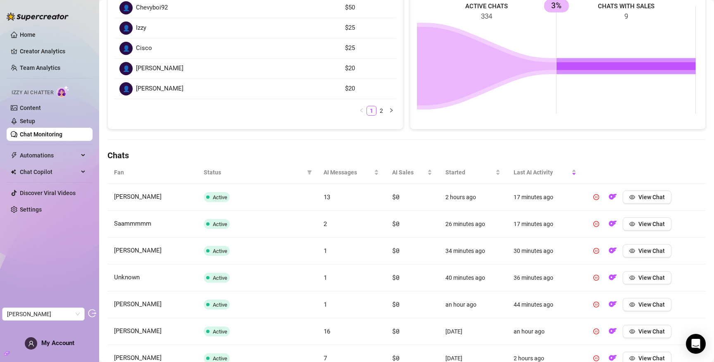
scroll to position [194, 0]
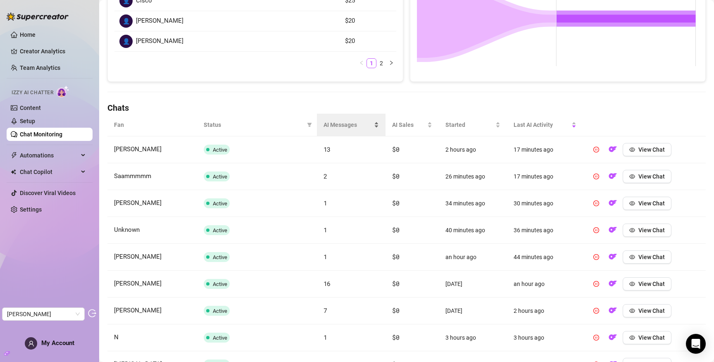
click at [338, 123] on span "AI Messages" at bounding box center [347, 124] width 49 height 9
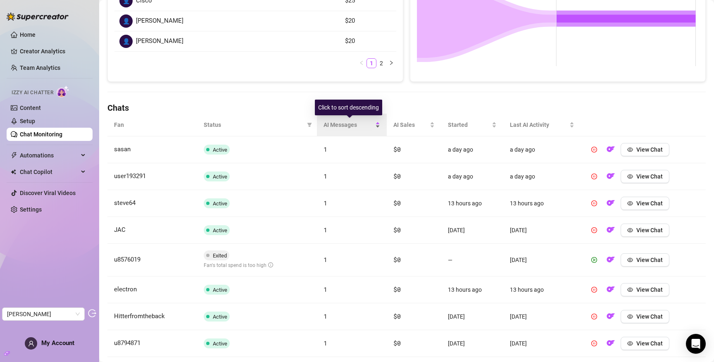
click at [338, 123] on span "AI Messages" at bounding box center [348, 124] width 50 height 9
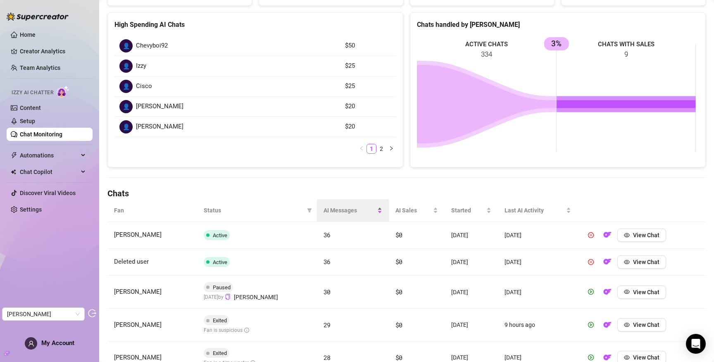
scroll to position [0, 0]
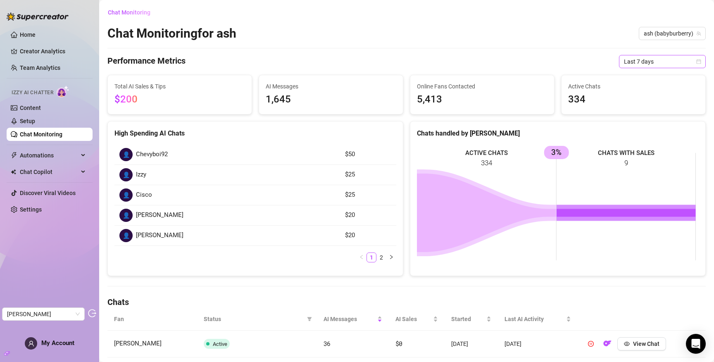
click at [654, 59] on span "Last 7 days" at bounding box center [662, 61] width 77 height 12
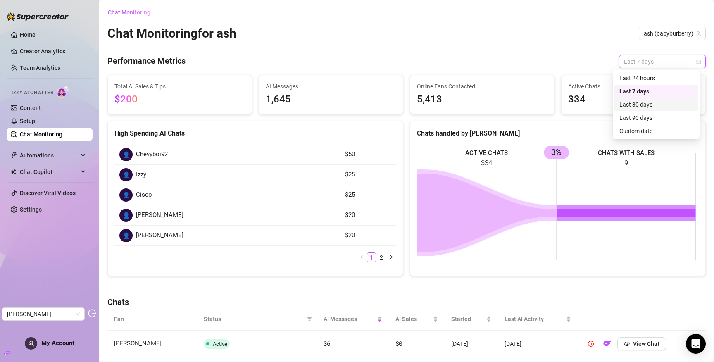
click at [642, 107] on div "Last 30 days" at bounding box center [656, 104] width 74 height 9
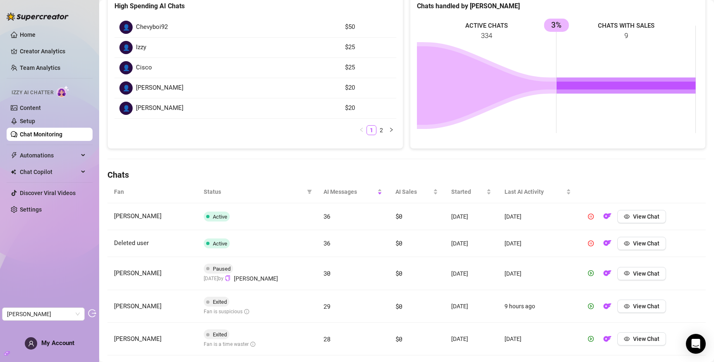
scroll to position [152, 0]
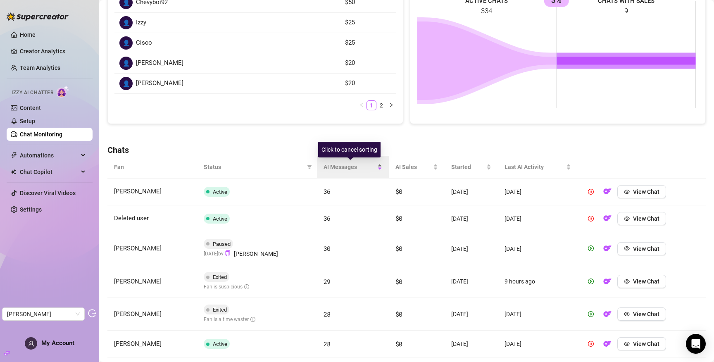
click at [346, 169] on span "AI Messages" at bounding box center [349, 166] width 52 height 9
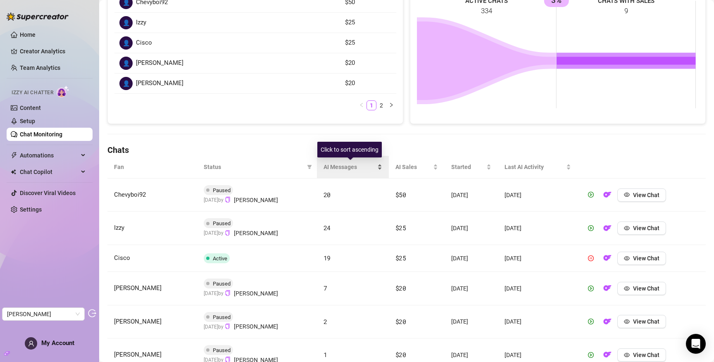
click at [346, 169] on span "AI Messages" at bounding box center [349, 166] width 52 height 9
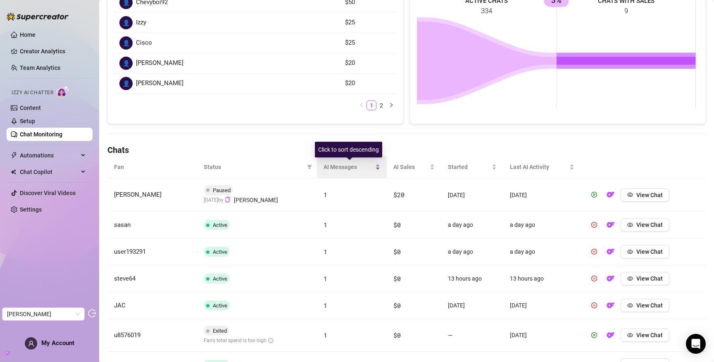
click at [346, 169] on span "AI Messages" at bounding box center [348, 166] width 50 height 9
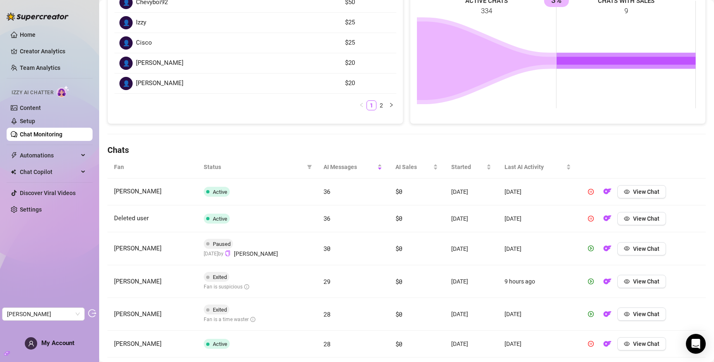
click at [29, 133] on link "Chat Monitoring" at bounding box center [41, 134] width 43 height 7
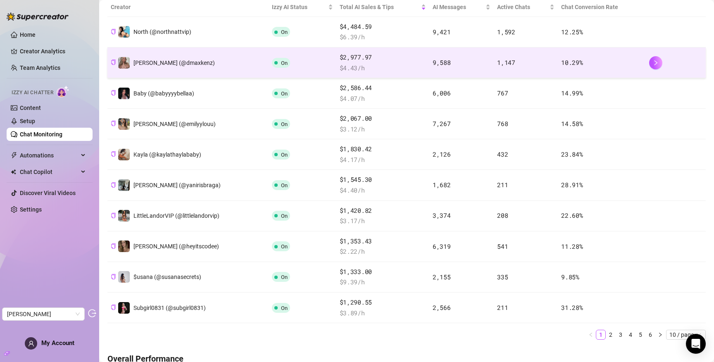
scroll to position [159, 0]
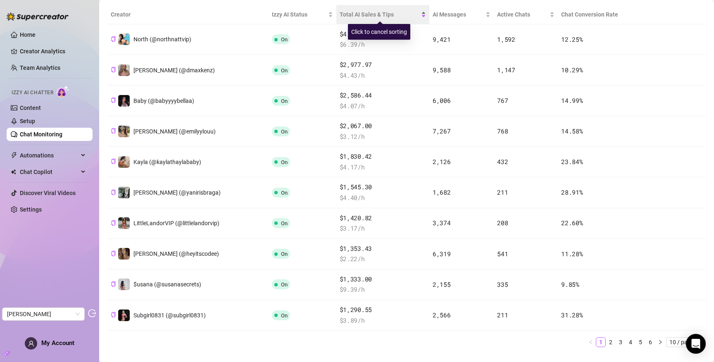
click at [346, 18] on span "Total AI Sales & Tips" at bounding box center [379, 14] width 80 height 9
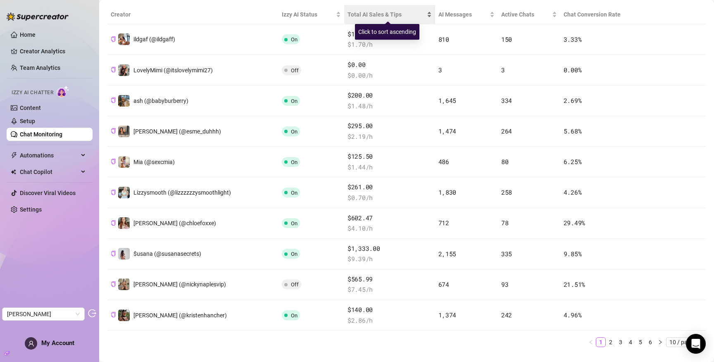
click at [348, 12] on span "Total AI Sales & Tips" at bounding box center [386, 14] width 78 height 9
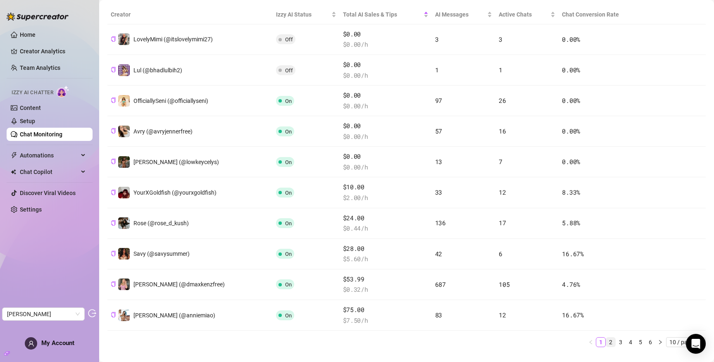
click at [606, 341] on link "2" at bounding box center [610, 341] width 9 height 9
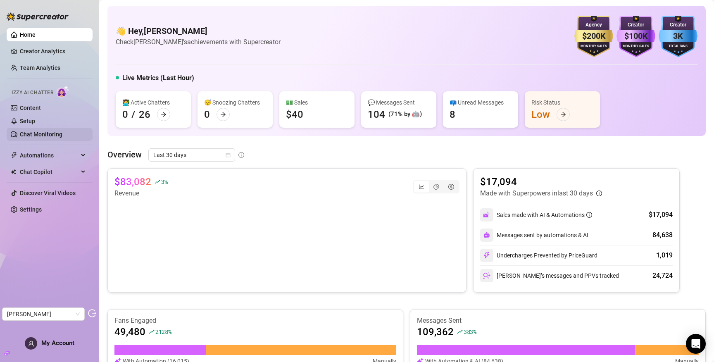
click at [40, 132] on link "Chat Monitoring" at bounding box center [41, 134] width 43 height 7
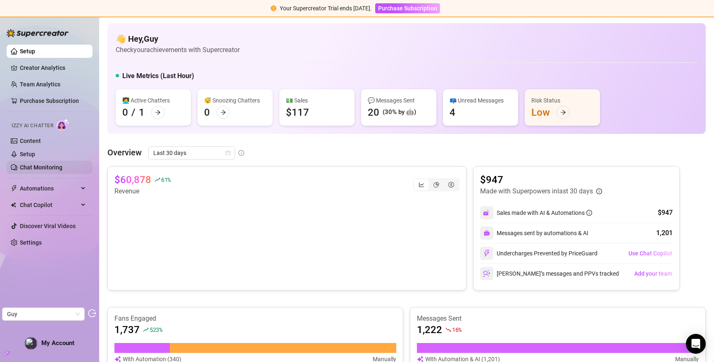
click at [28, 164] on link "Chat Monitoring" at bounding box center [41, 167] width 43 height 7
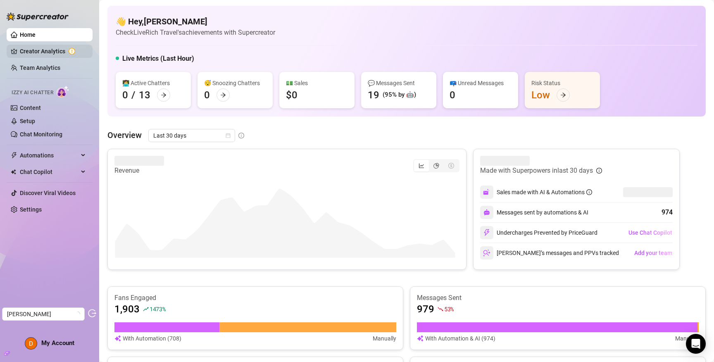
click at [34, 55] on link "Creator Analytics" at bounding box center [53, 51] width 66 height 13
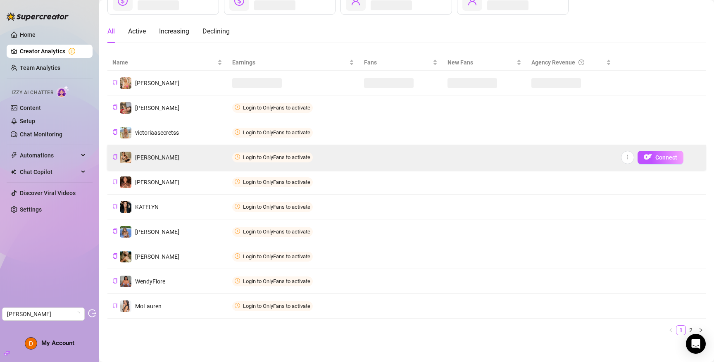
scroll to position [68, 0]
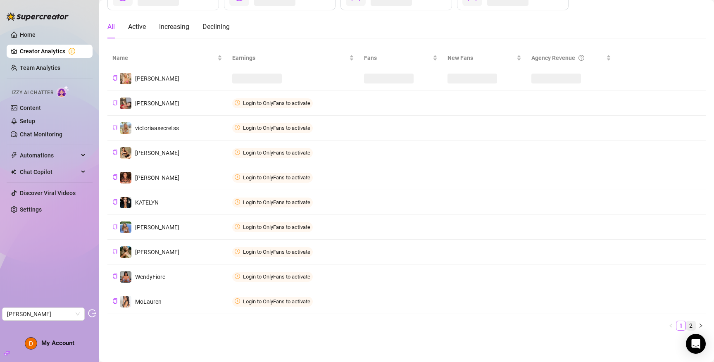
click at [686, 328] on link "2" at bounding box center [690, 325] width 9 height 9
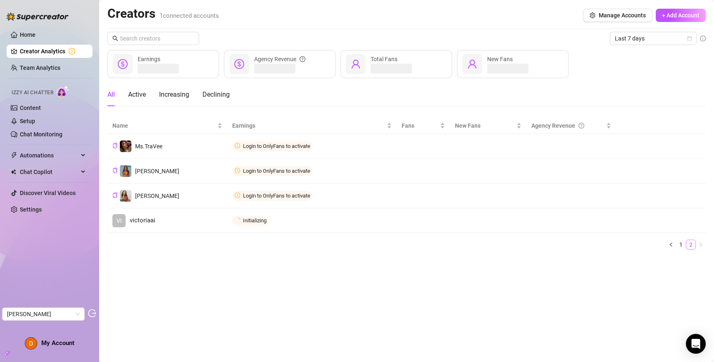
scroll to position [0, 0]
click at [683, 244] on link "1" at bounding box center [680, 244] width 9 height 9
